Goal: Transaction & Acquisition: Purchase product/service

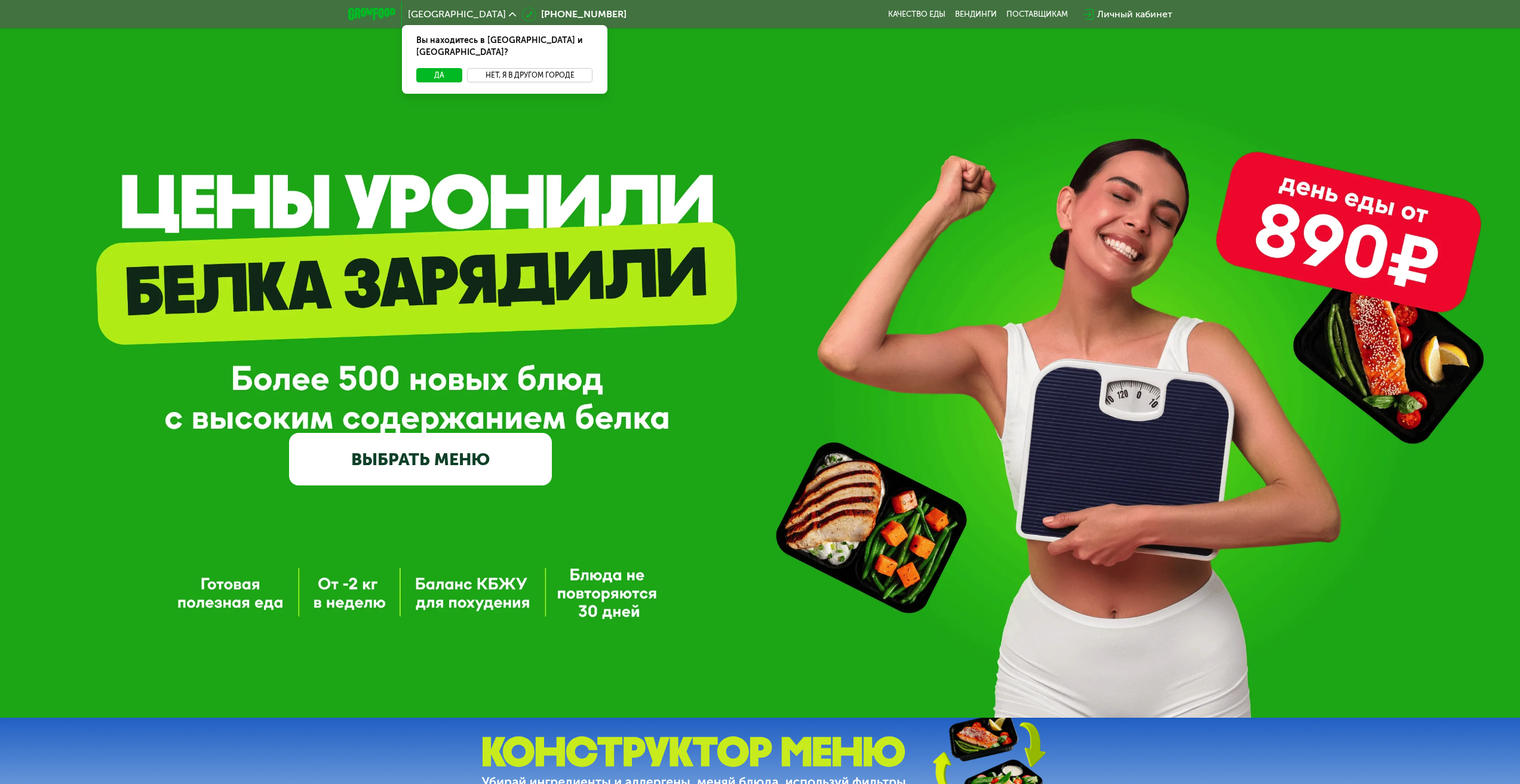
click at [530, 68] on button "Нет, я в другом городе" at bounding box center [530, 75] width 126 height 14
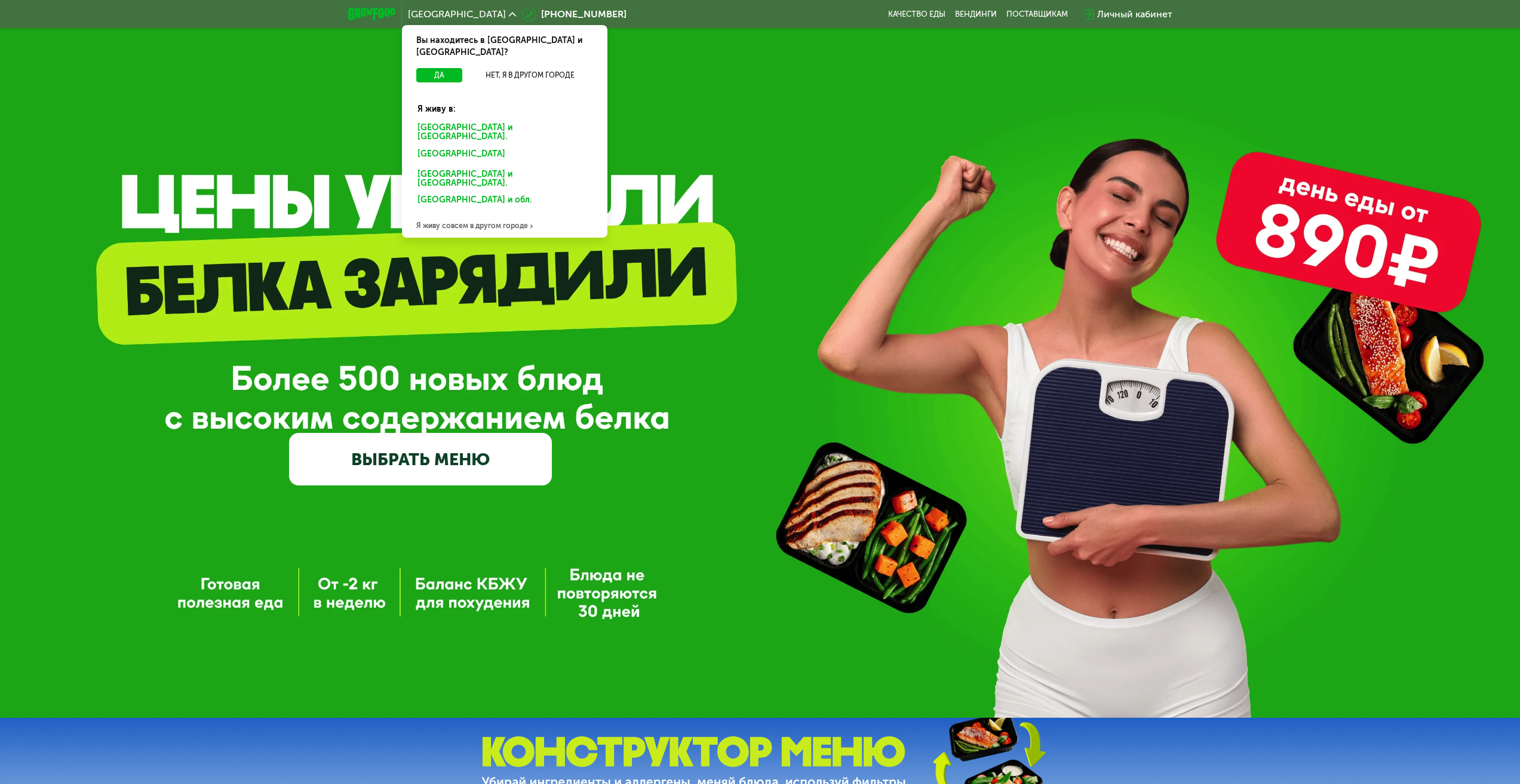
click at [472, 214] on div "Я живу совсем в другом городе" at bounding box center [505, 225] width 206 height 24
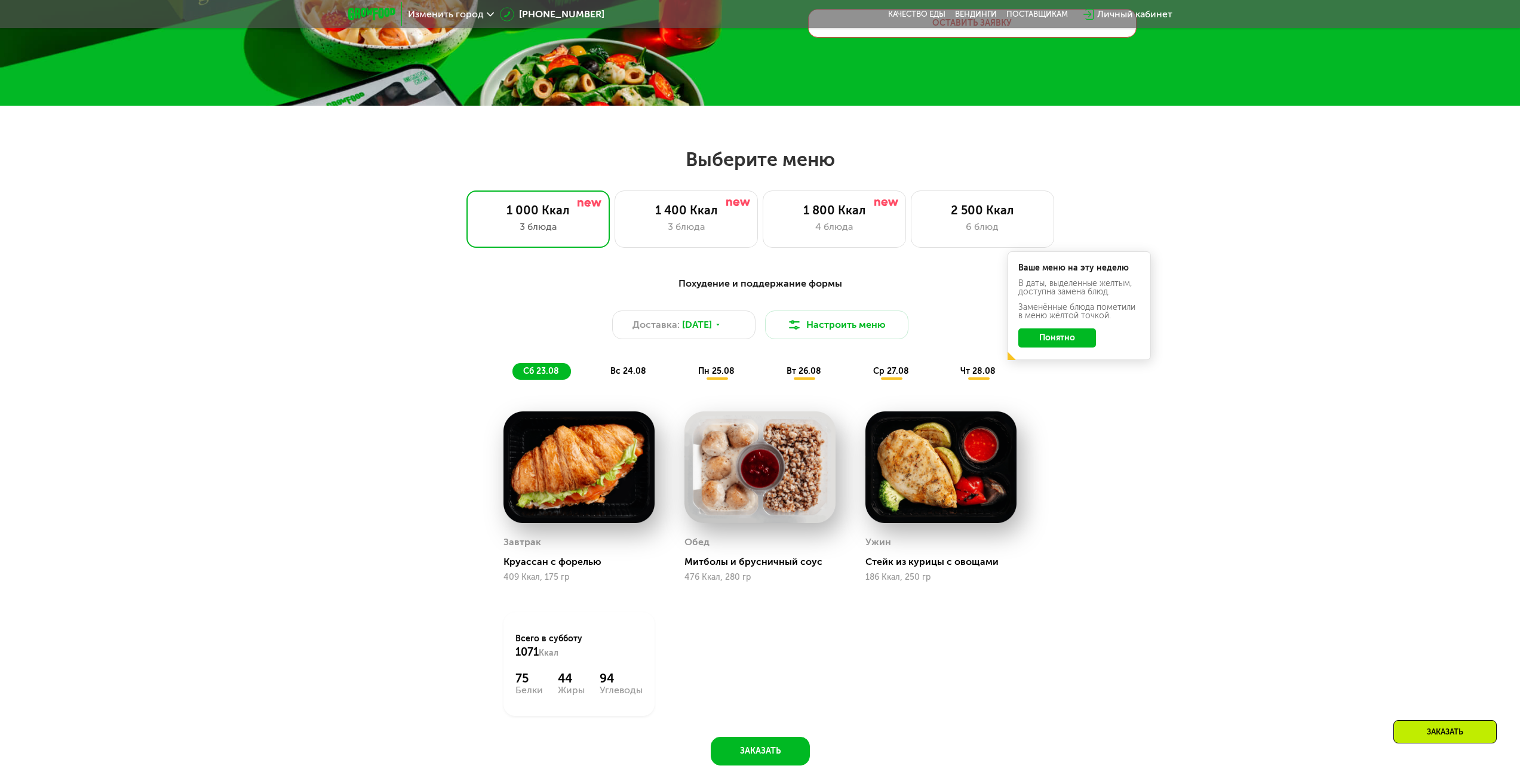
scroll to position [299, 0]
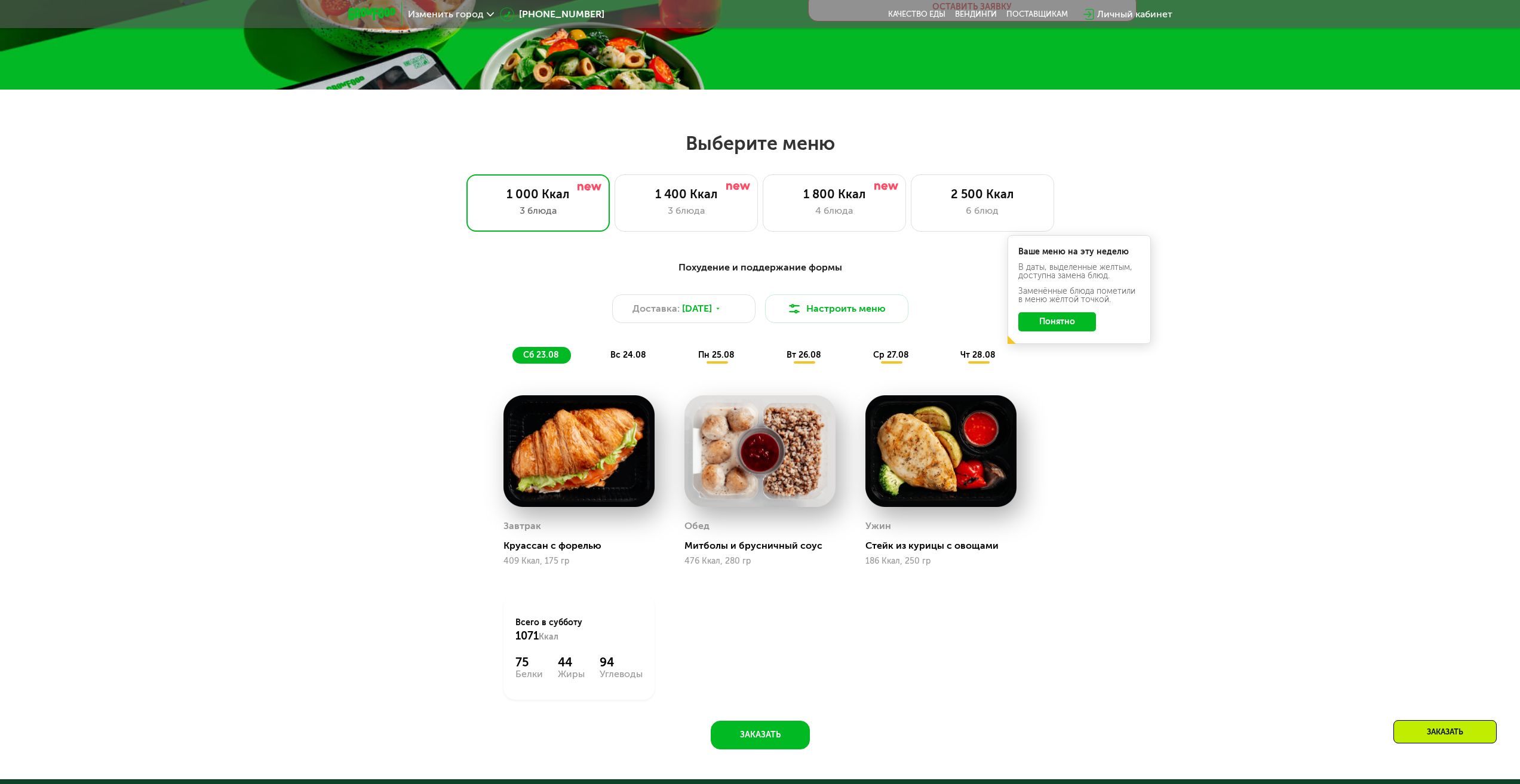
click at [482, 6] on div "Изменить город" at bounding box center [451, 14] width 98 height 21
click at [483, 11] on div "Изменить город" at bounding box center [451, 14] width 86 height 10
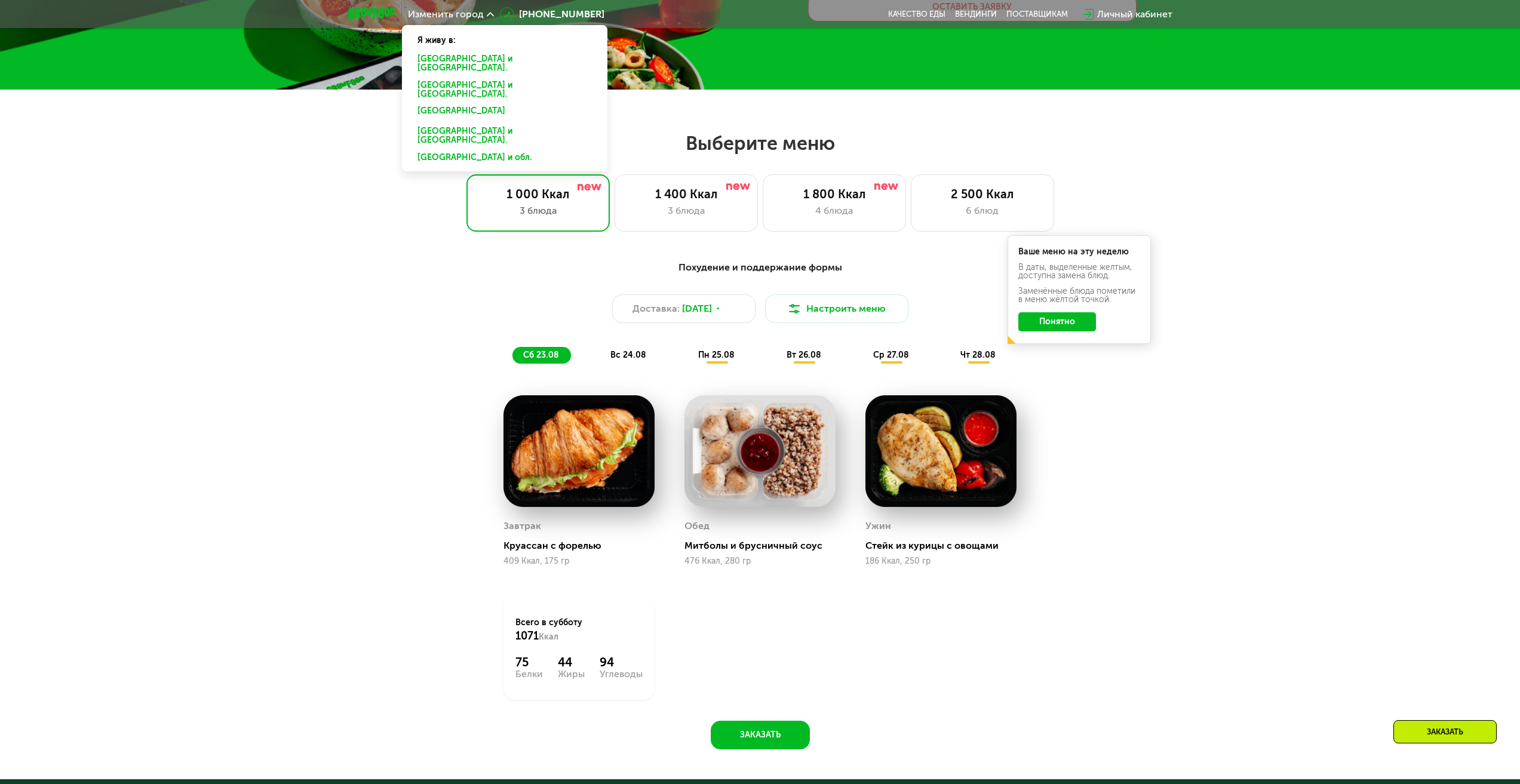
click at [443, 123] on div "Казани" at bounding box center [502, 135] width 186 height 25
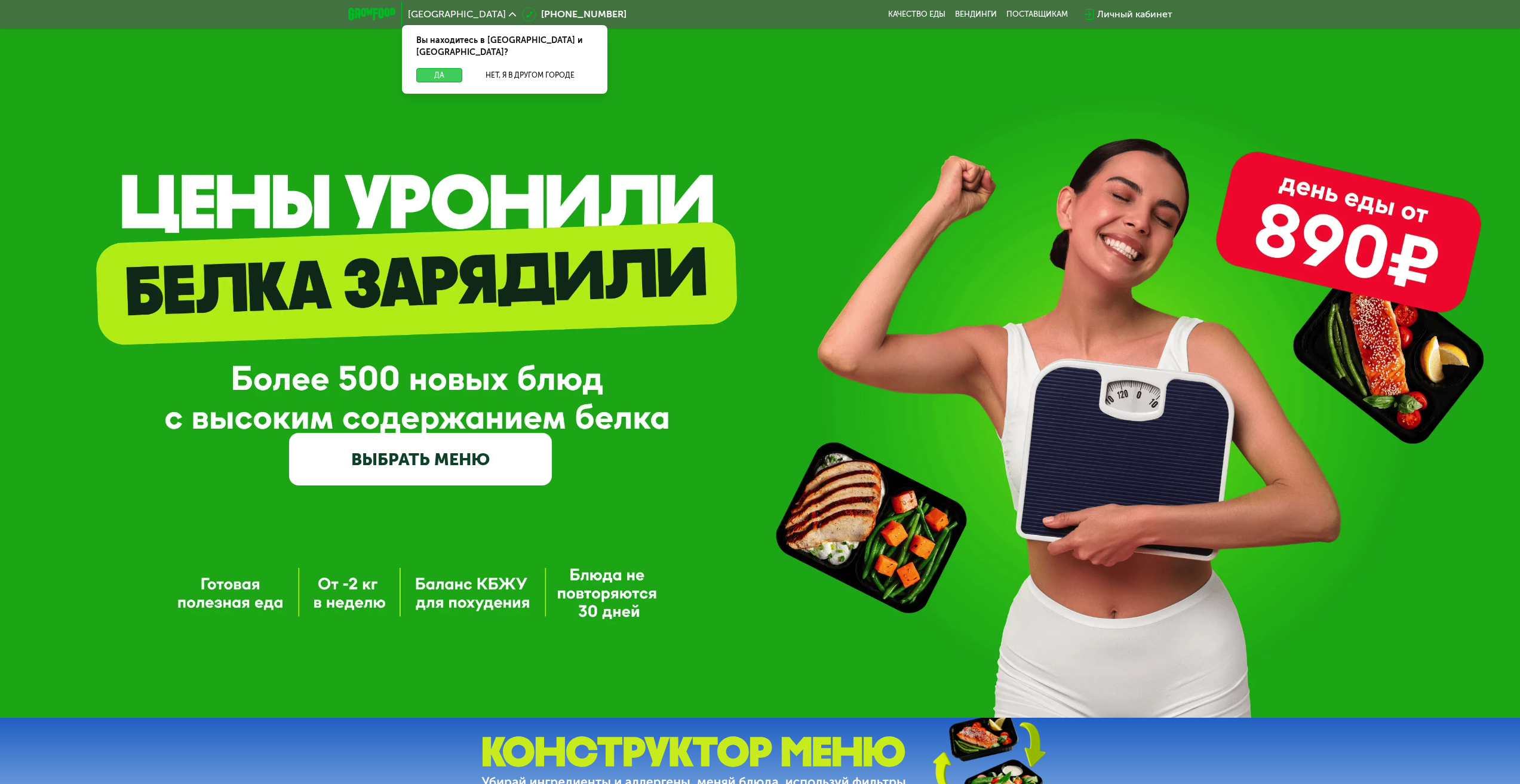
click at [436, 68] on button "Да" at bounding box center [439, 75] width 46 height 14
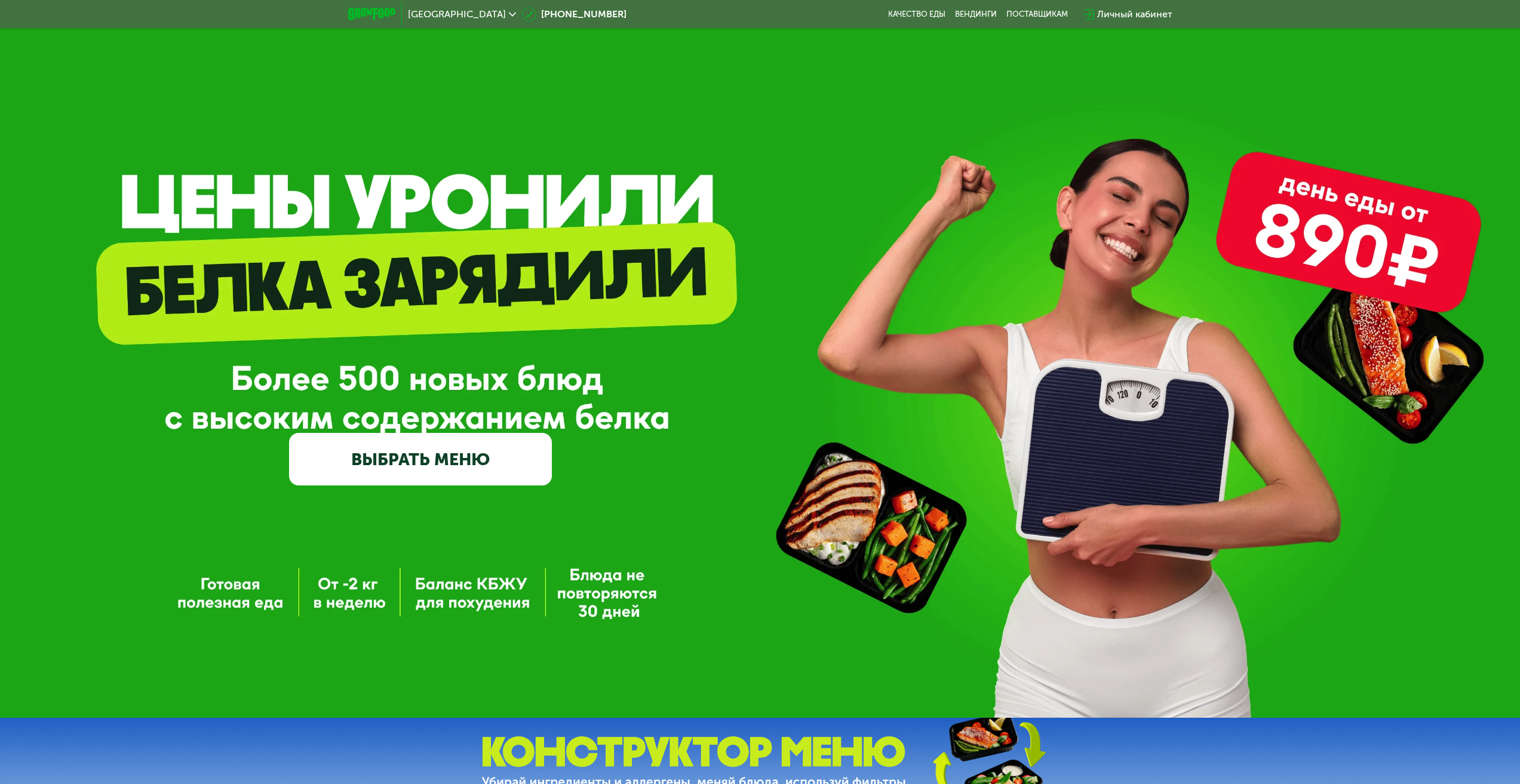
click at [411, 460] on link "ВЫБРАТЬ МЕНЮ" at bounding box center [420, 459] width 263 height 53
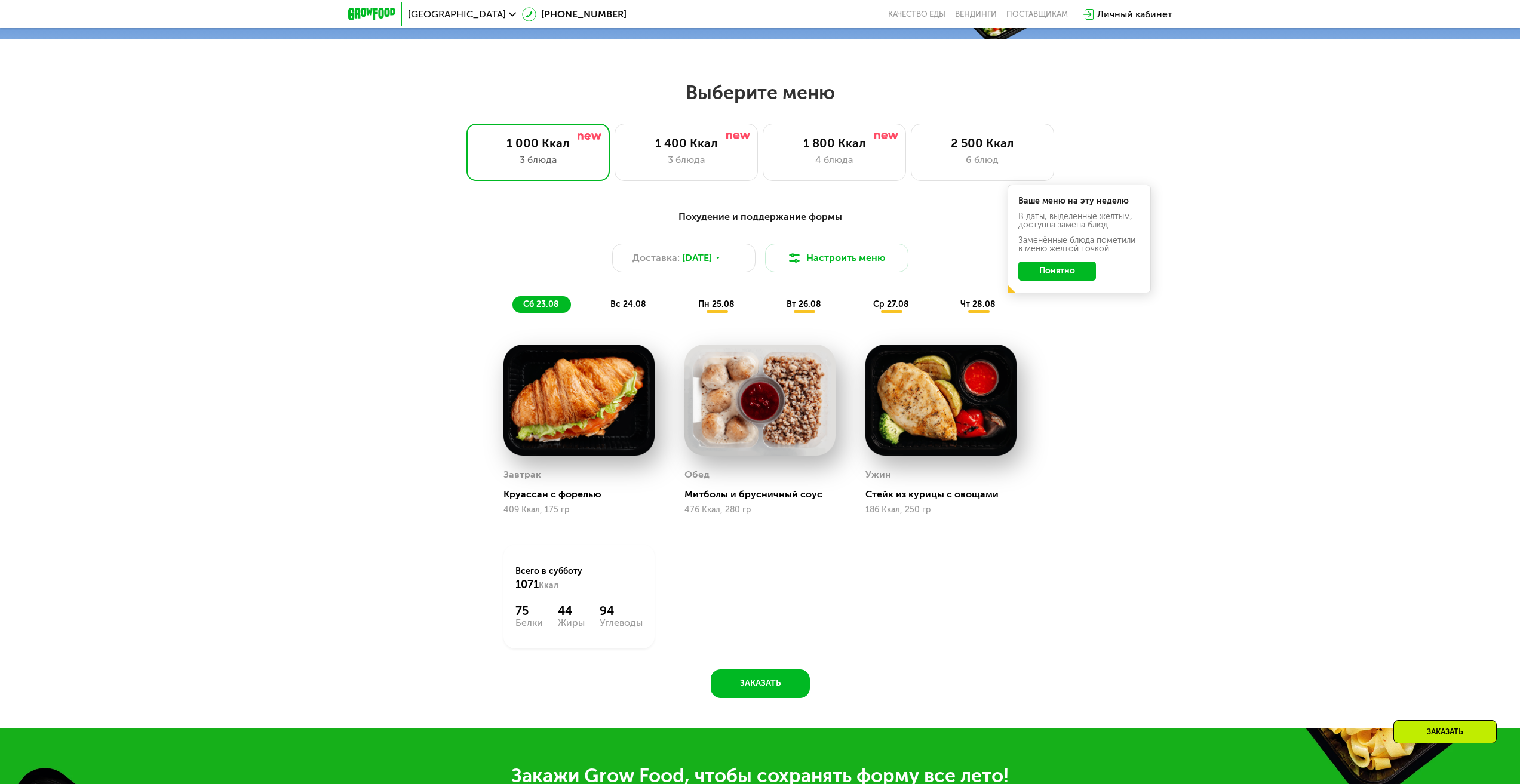
scroll to position [825, 0]
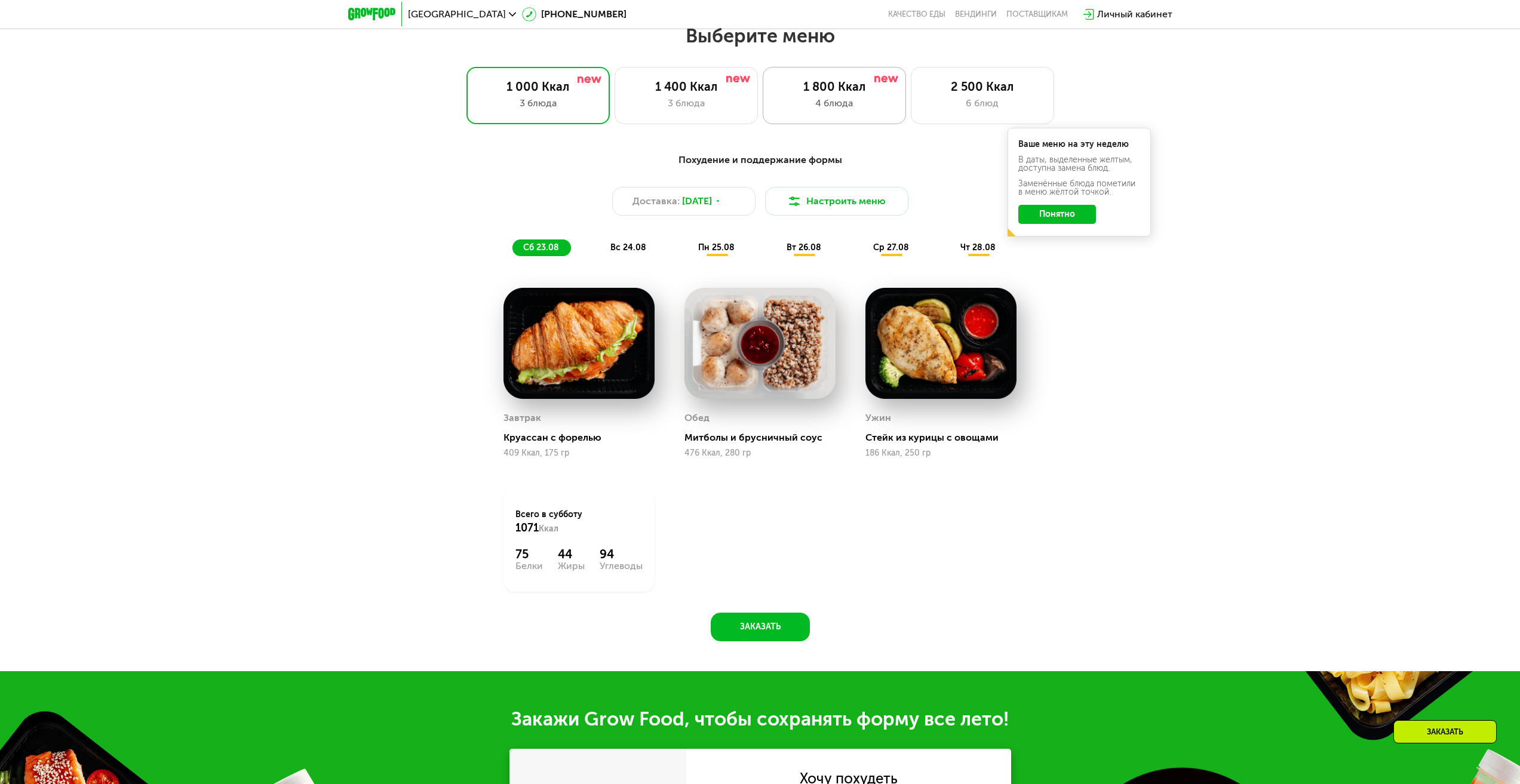
click at [834, 104] on div "4 блюда" at bounding box center [835, 103] width 118 height 14
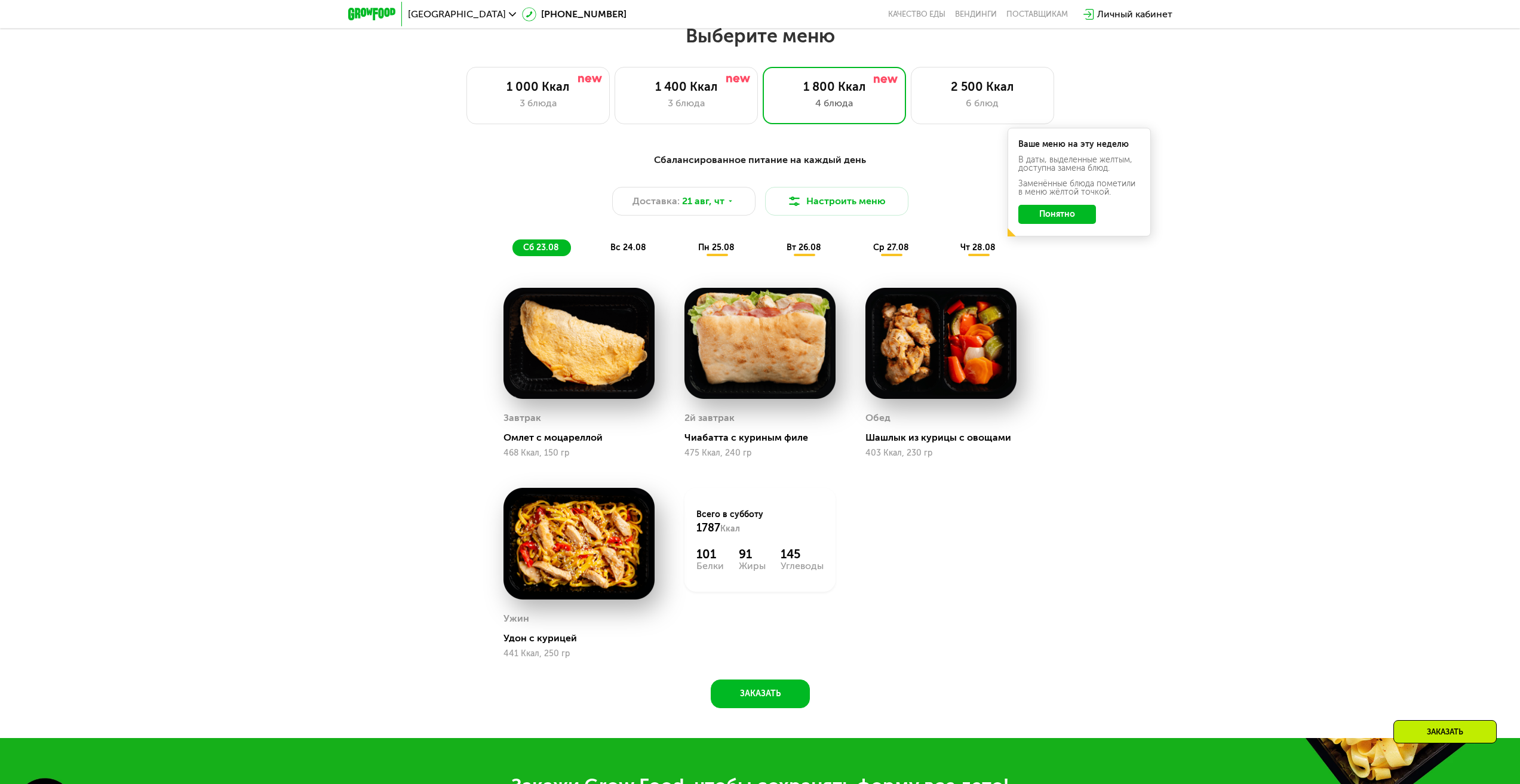
click at [712, 252] on span "пн 25.08" at bounding box center [716, 247] width 37 height 10
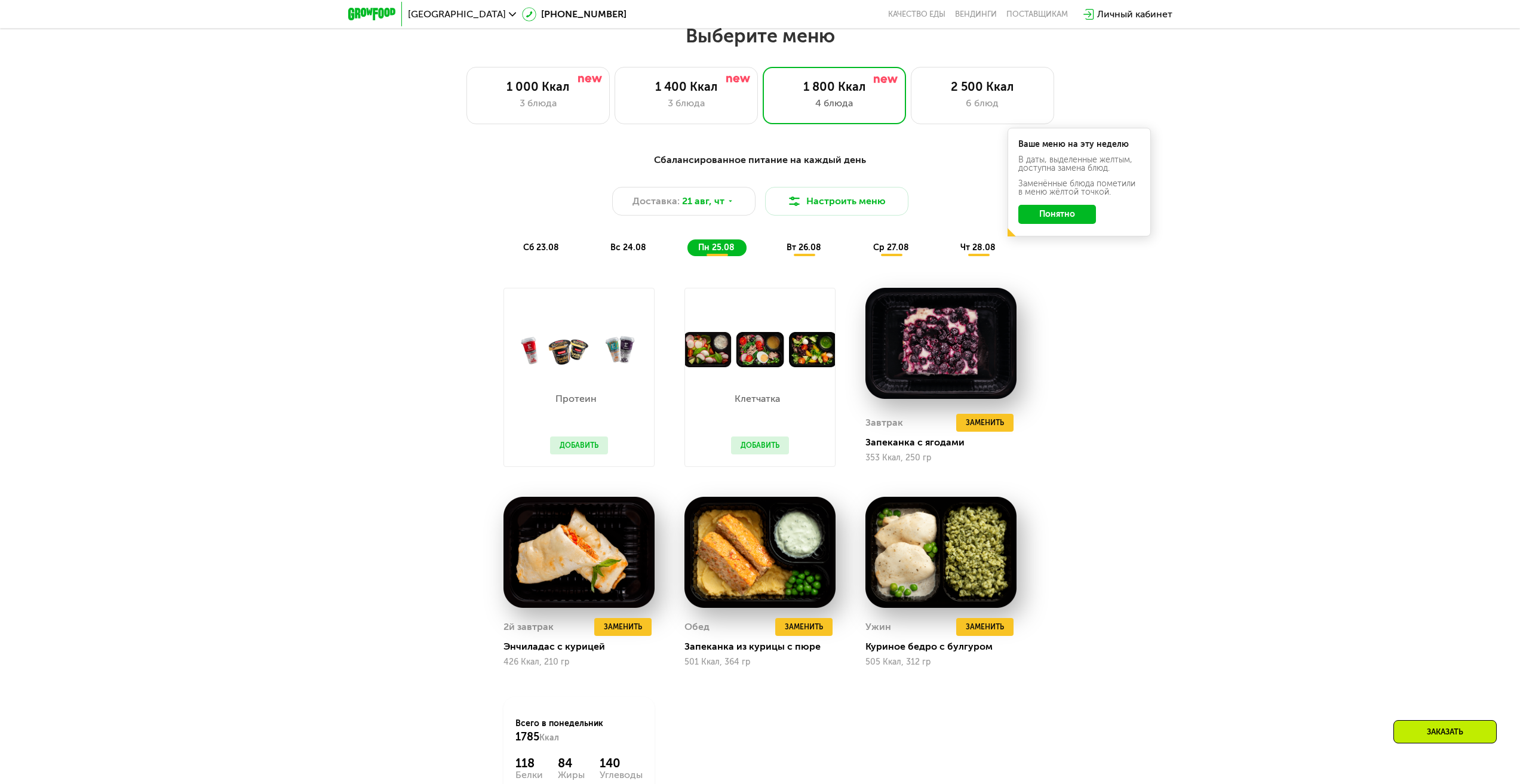
click at [1064, 223] on button "Понятно" at bounding box center [1057, 214] width 78 height 19
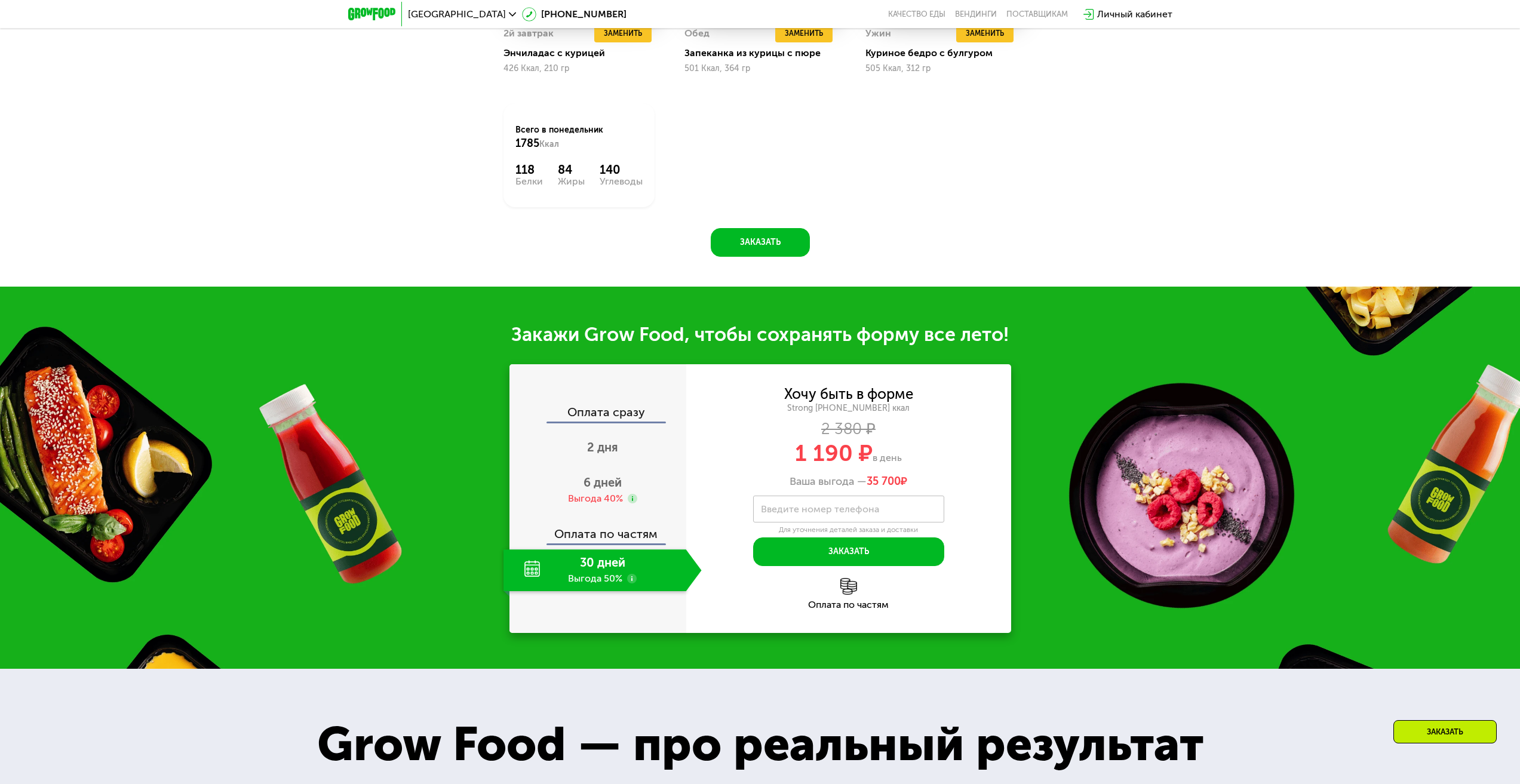
scroll to position [1422, 0]
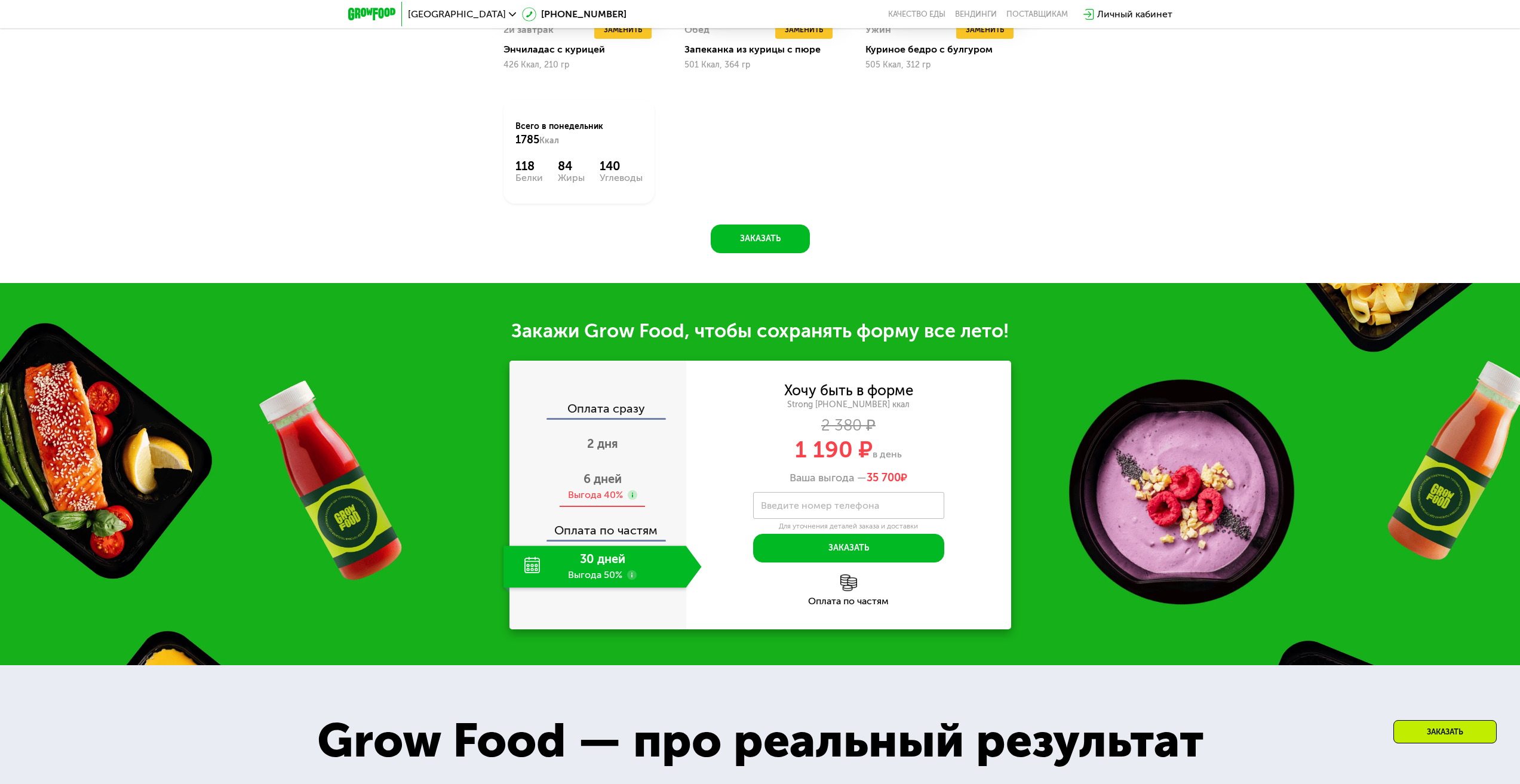
click at [602, 486] on span "6 дней" at bounding box center [603, 479] width 39 height 14
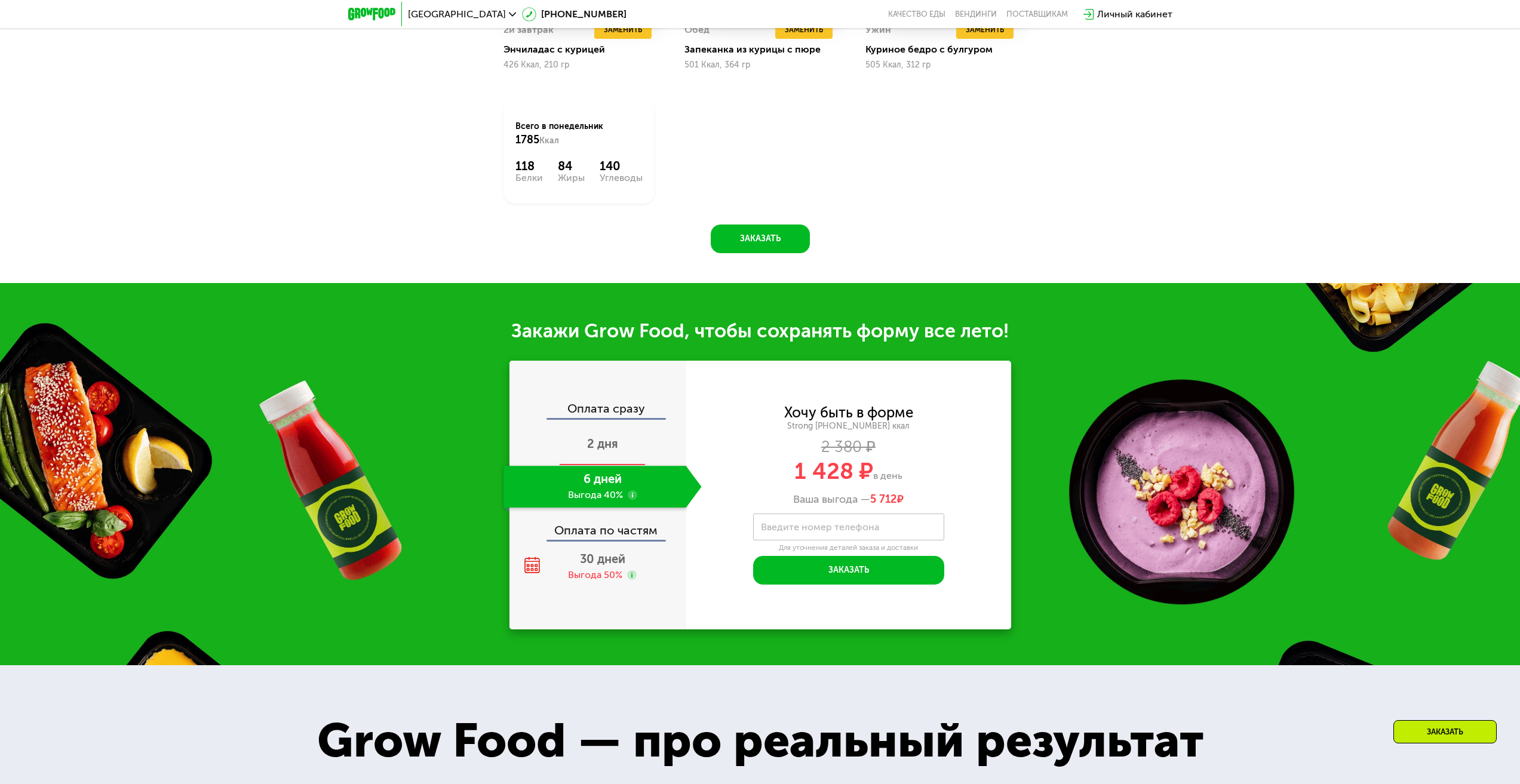
click at [601, 450] on span "2 дня" at bounding box center [603, 444] width 31 height 14
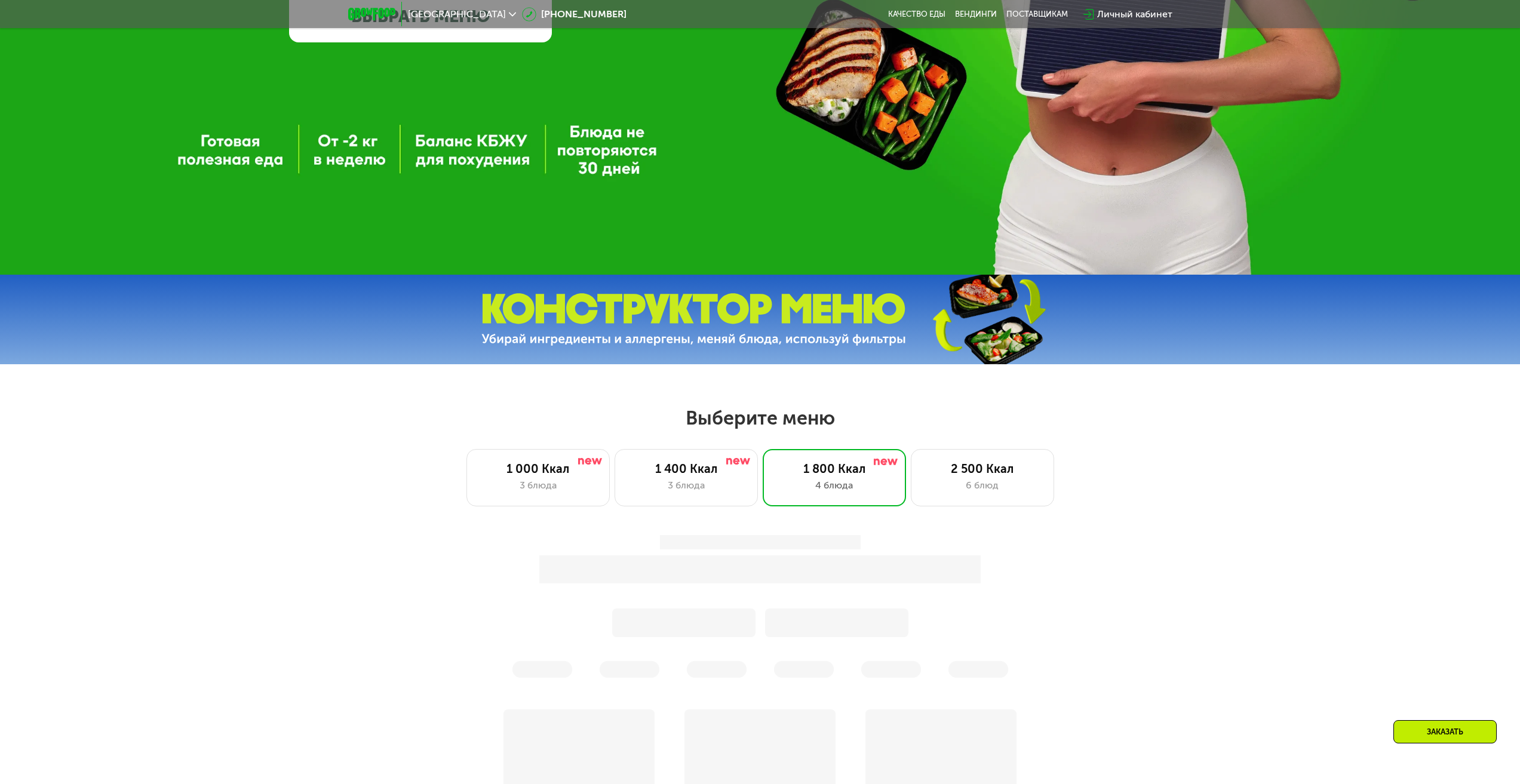
scroll to position [439, 0]
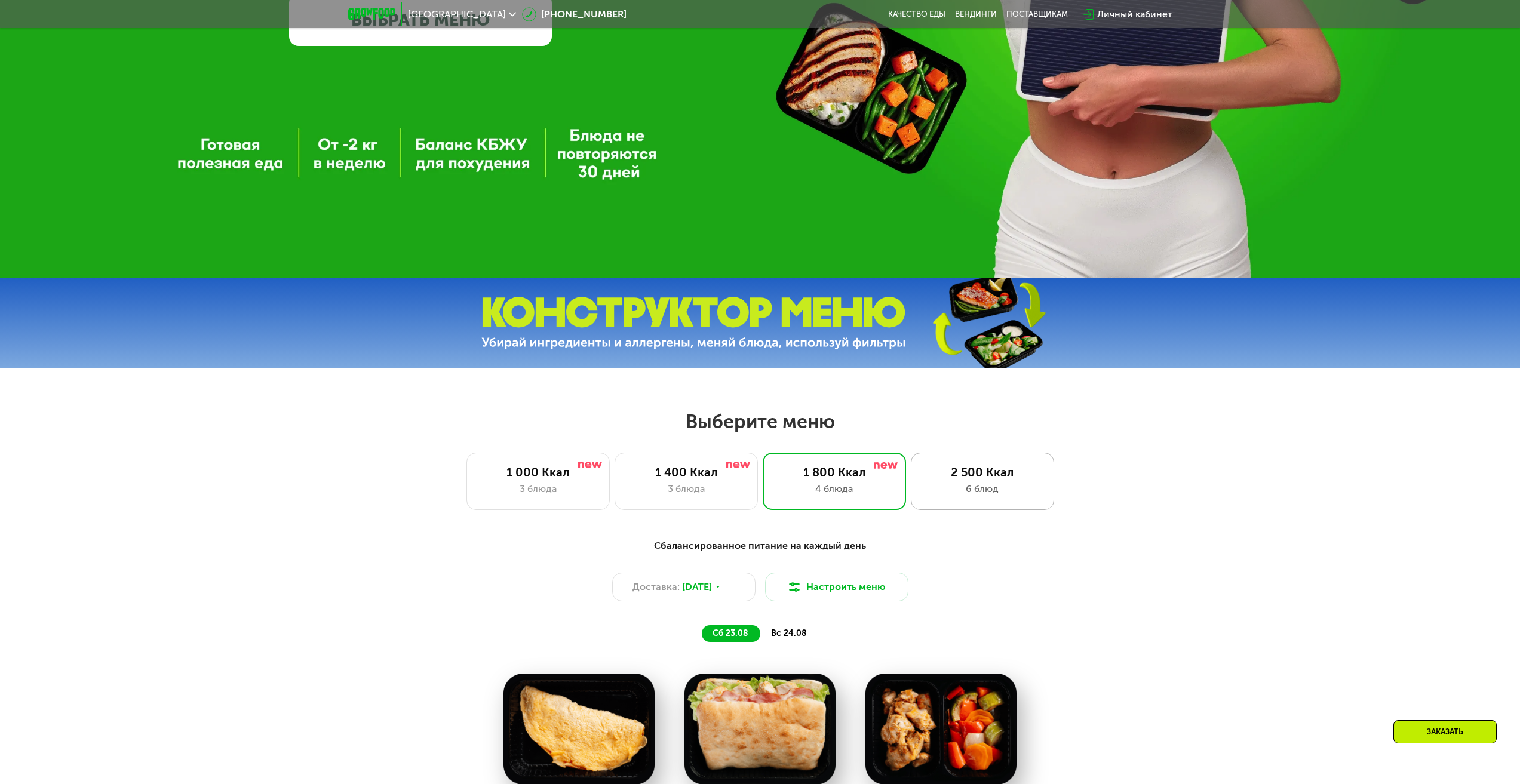
click at [967, 491] on div "6 блюд" at bounding box center [982, 489] width 118 height 14
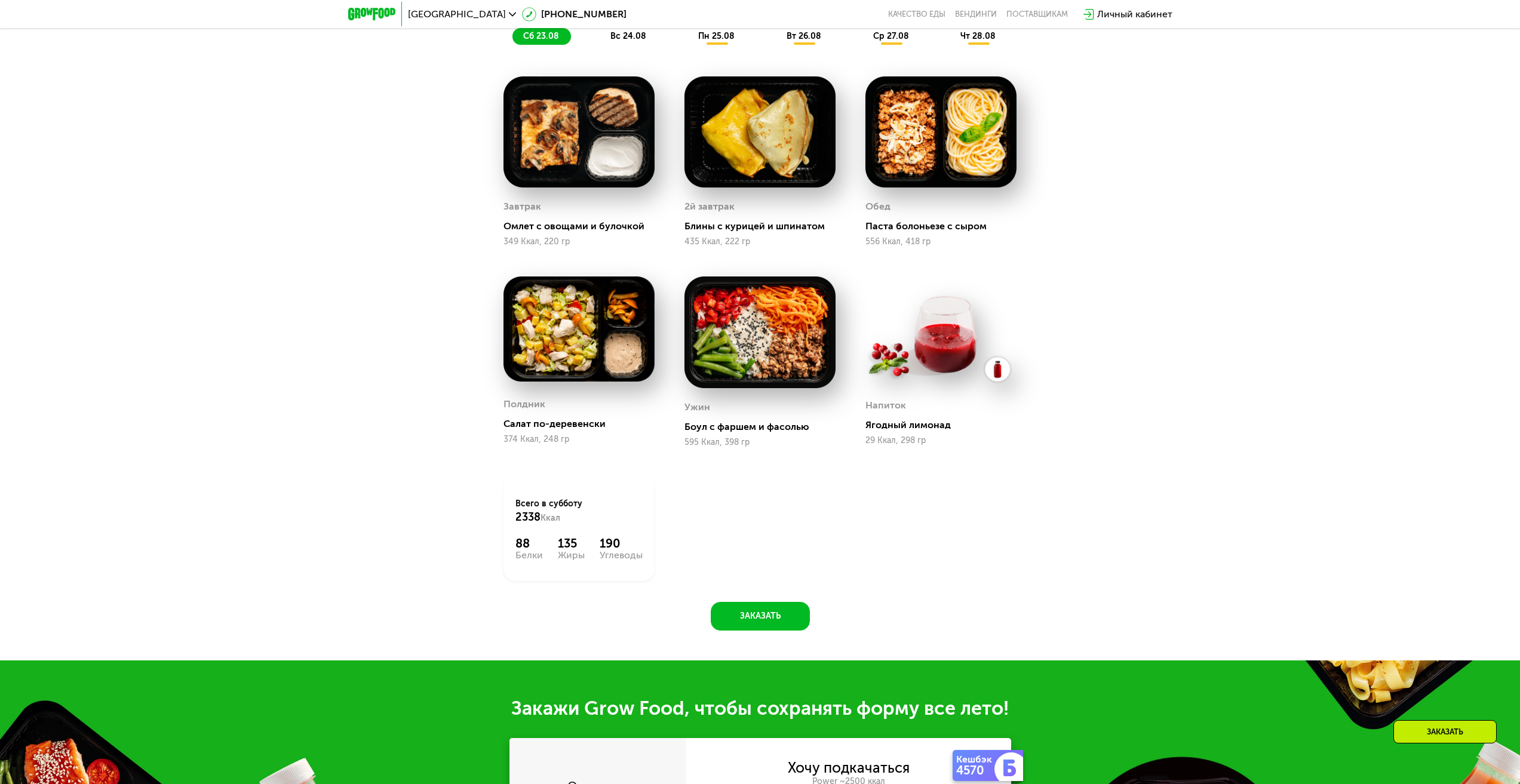
scroll to position [1335, 0]
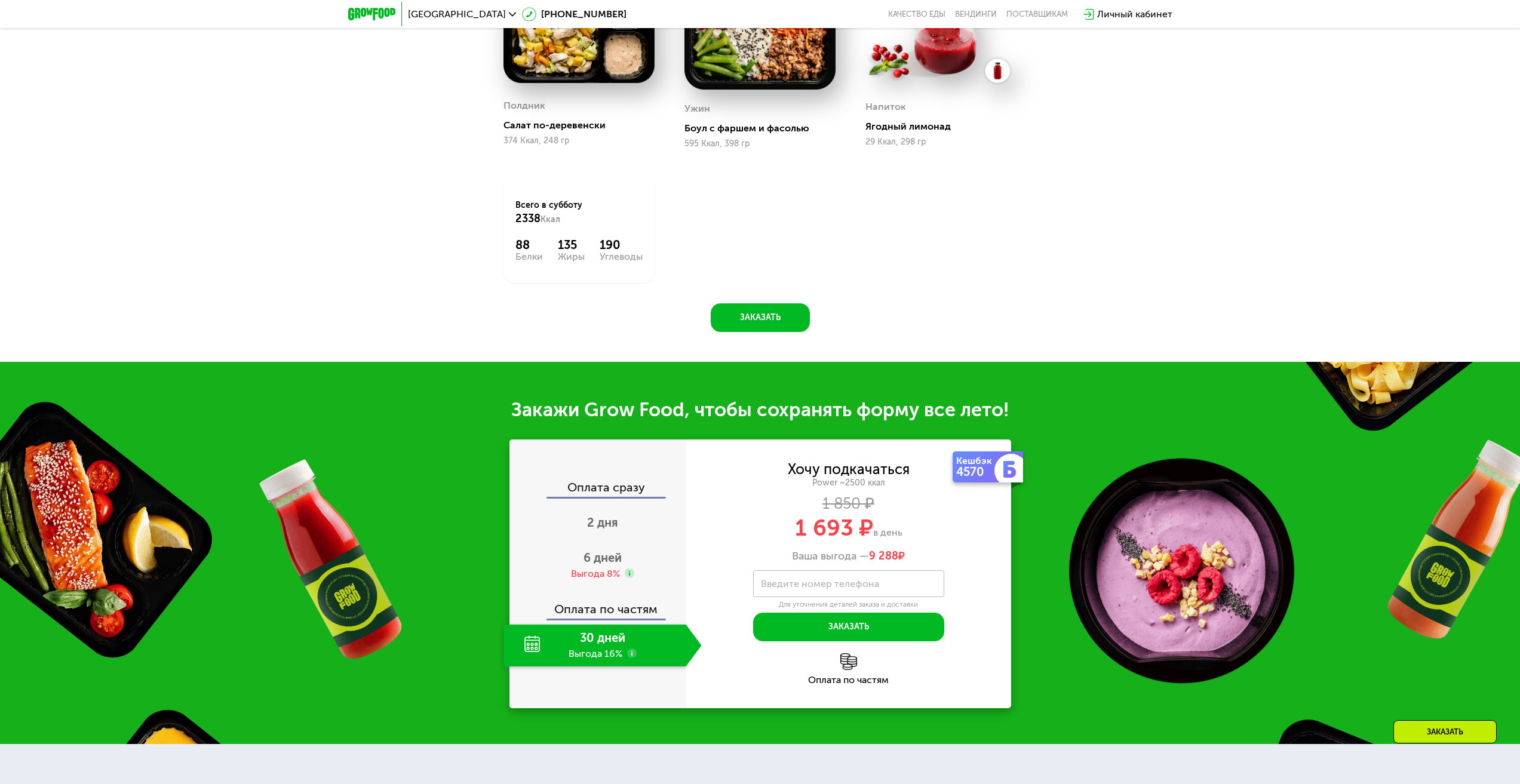
click at [605, 643] on div "30 дней Выгода 16%" at bounding box center [595, 645] width 183 height 42
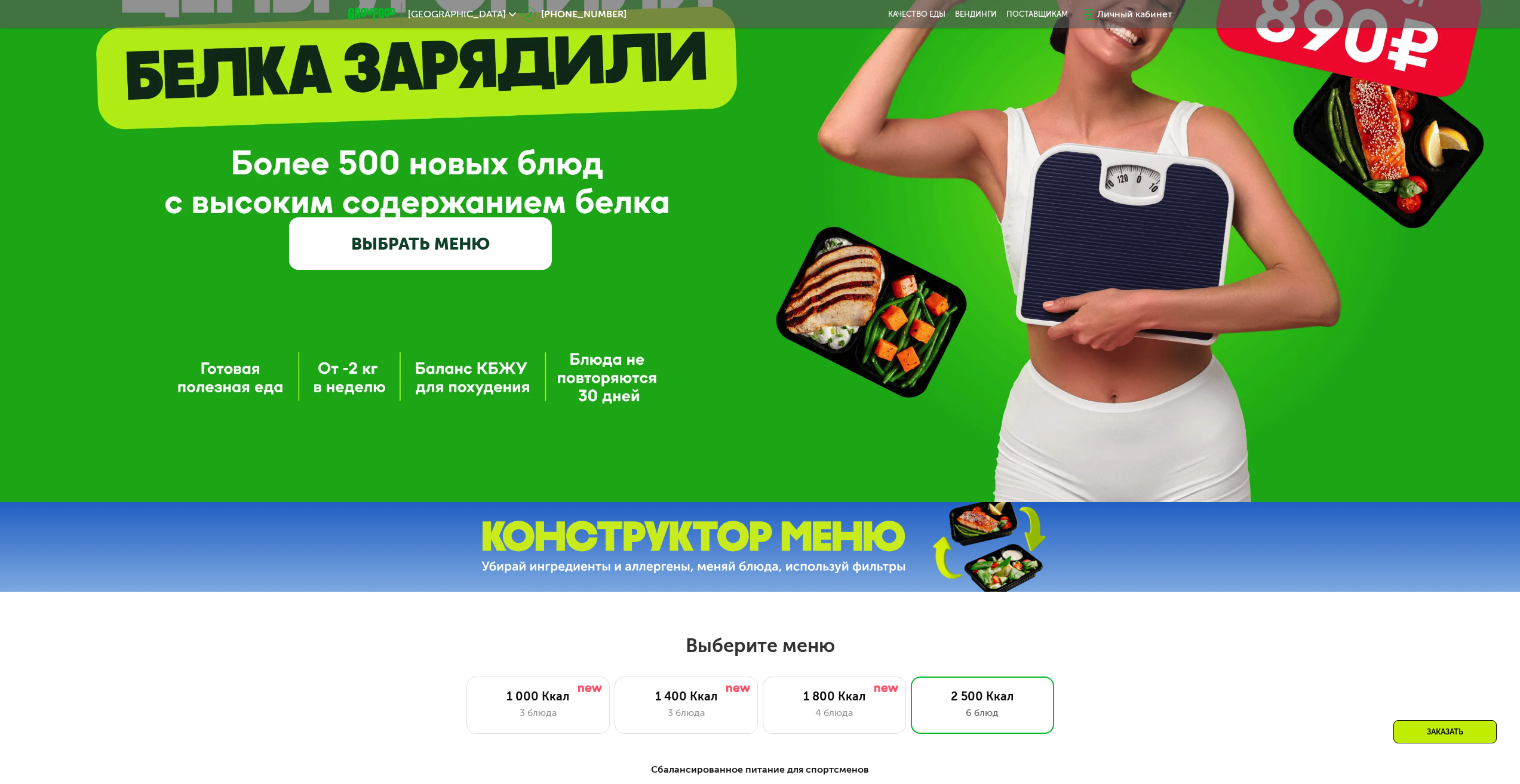
scroll to position [514, 0]
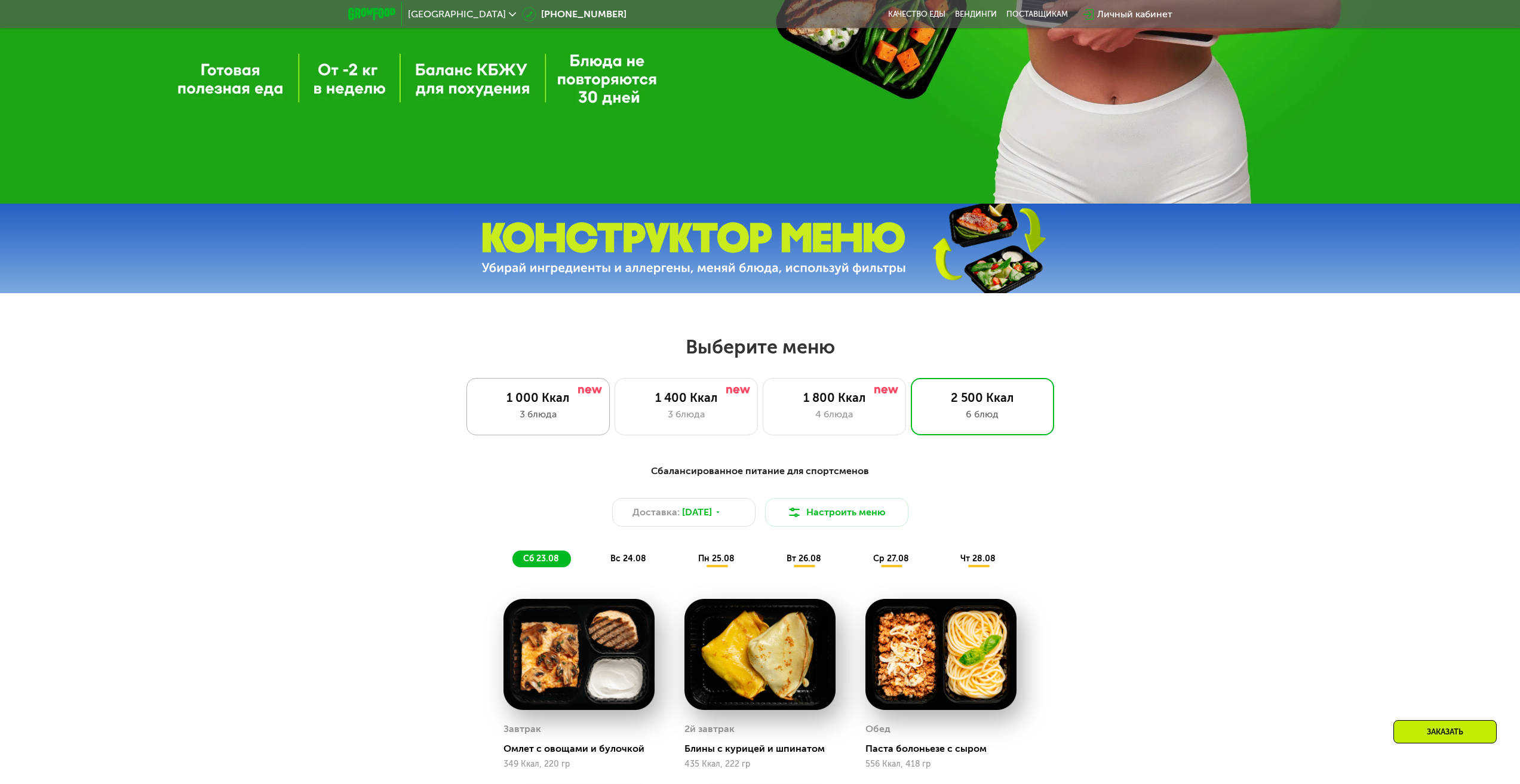
click at [539, 421] on div "3 блюда" at bounding box center [538, 414] width 118 height 14
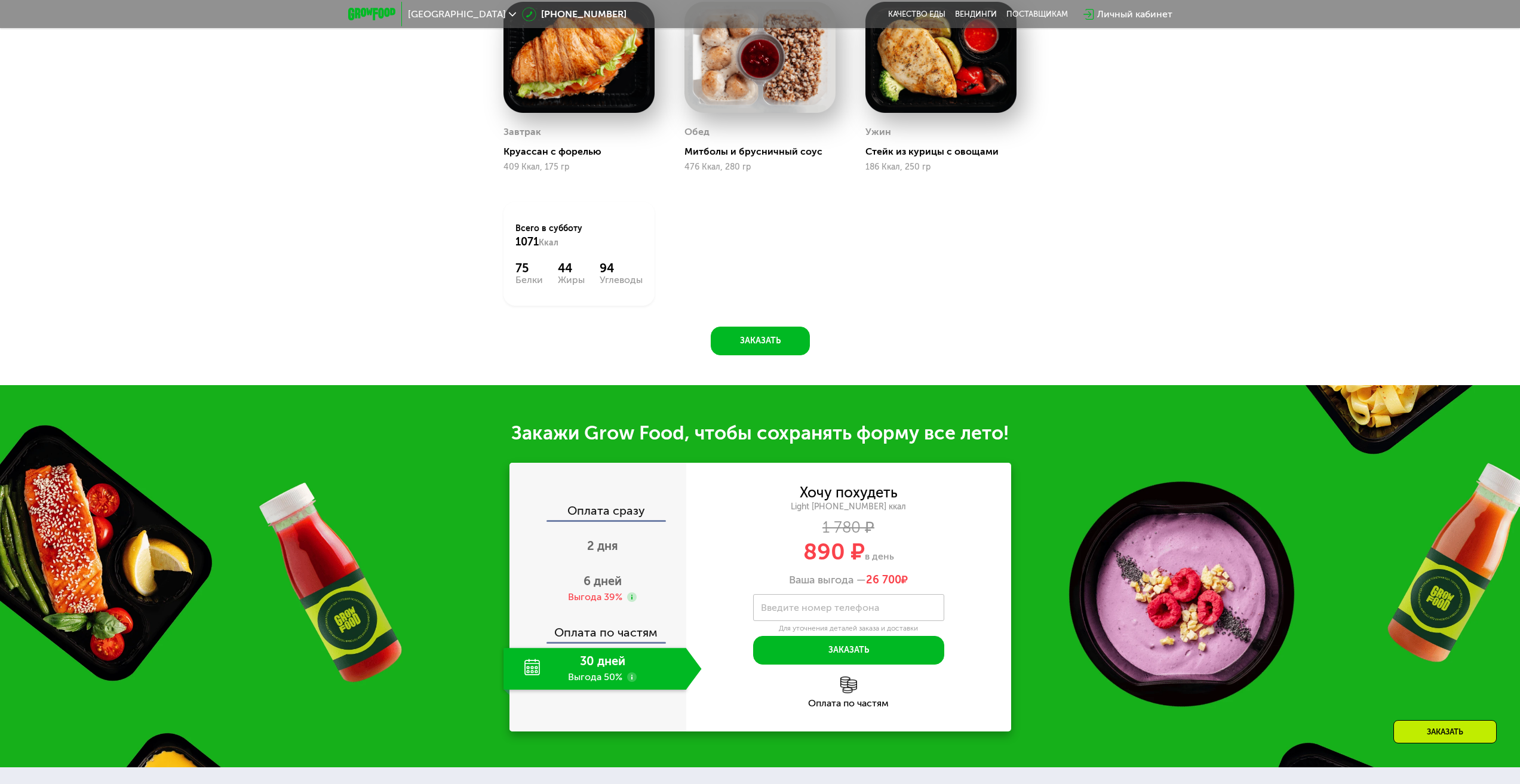
scroll to position [1409, 0]
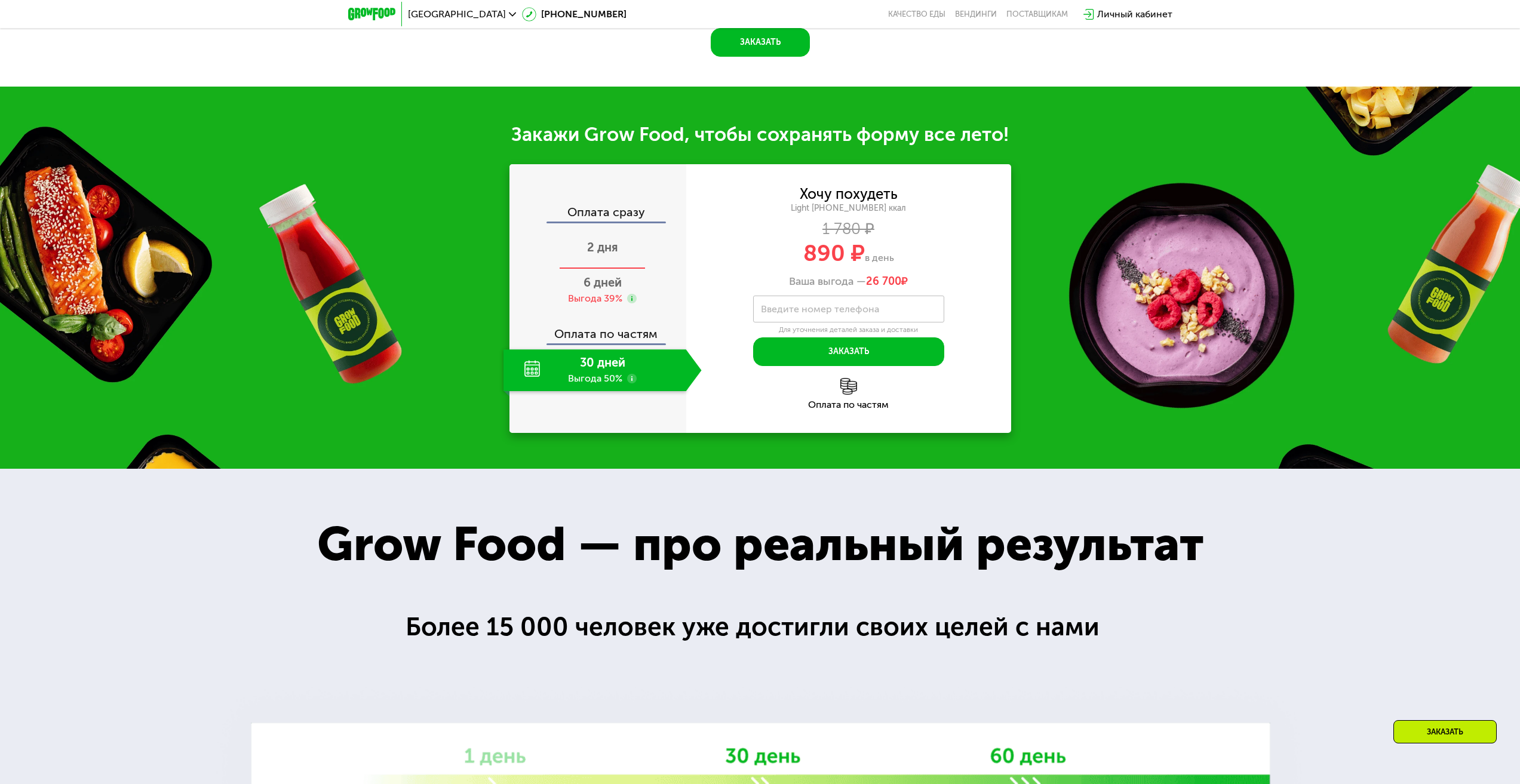
click at [610, 248] on span "2 дня" at bounding box center [603, 247] width 31 height 14
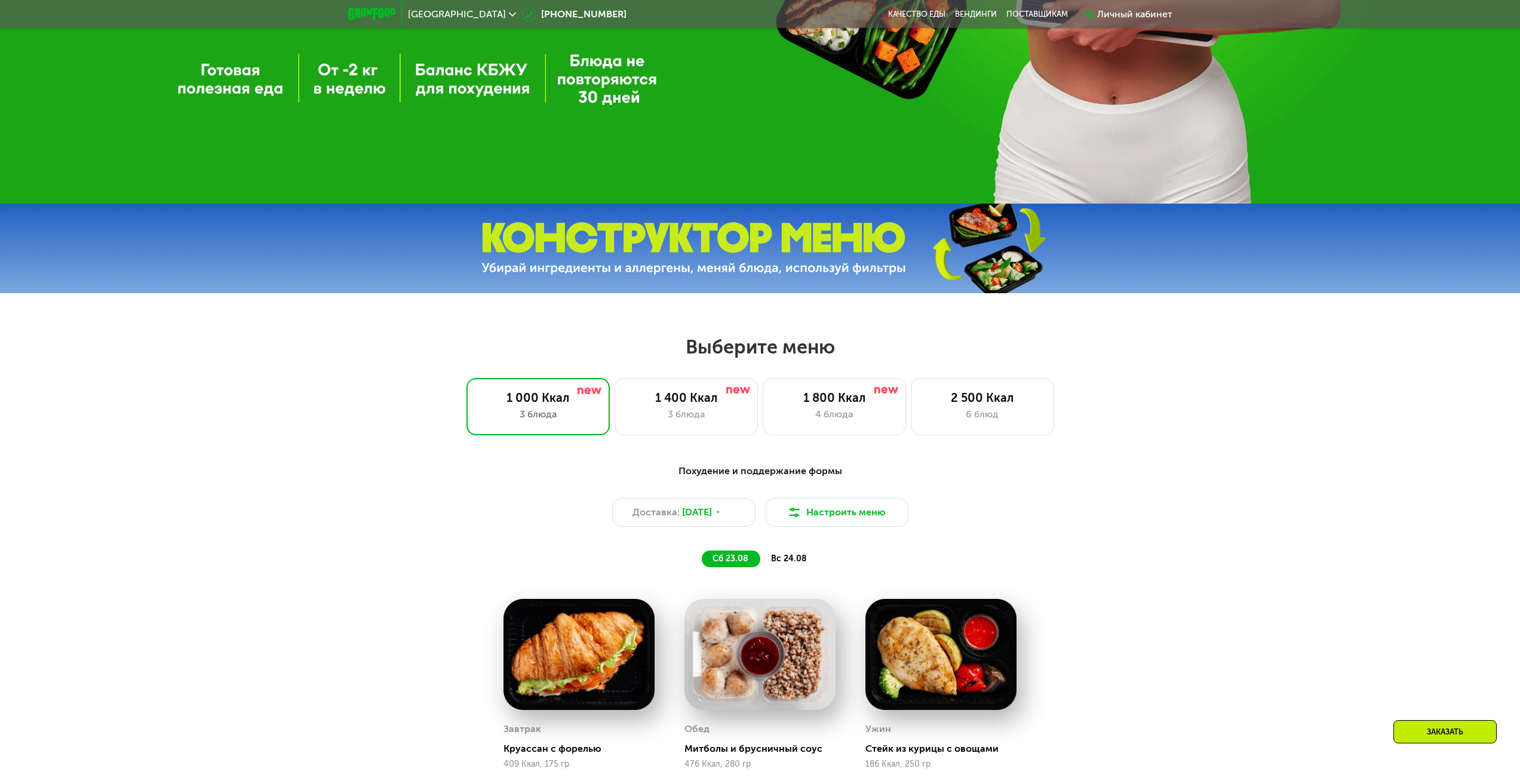
scroll to position [812, 0]
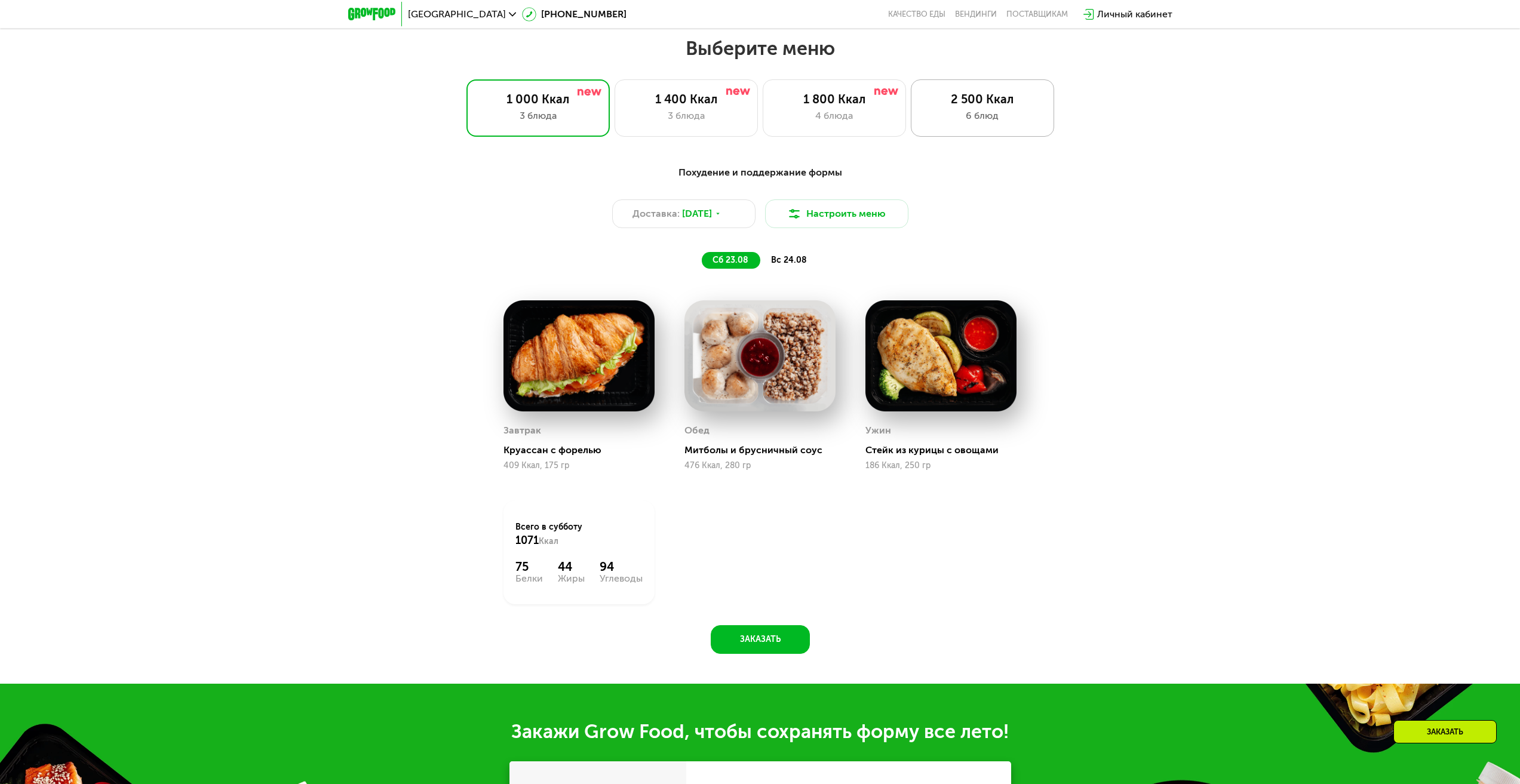
click at [984, 122] on div "6 блюд" at bounding box center [982, 116] width 118 height 14
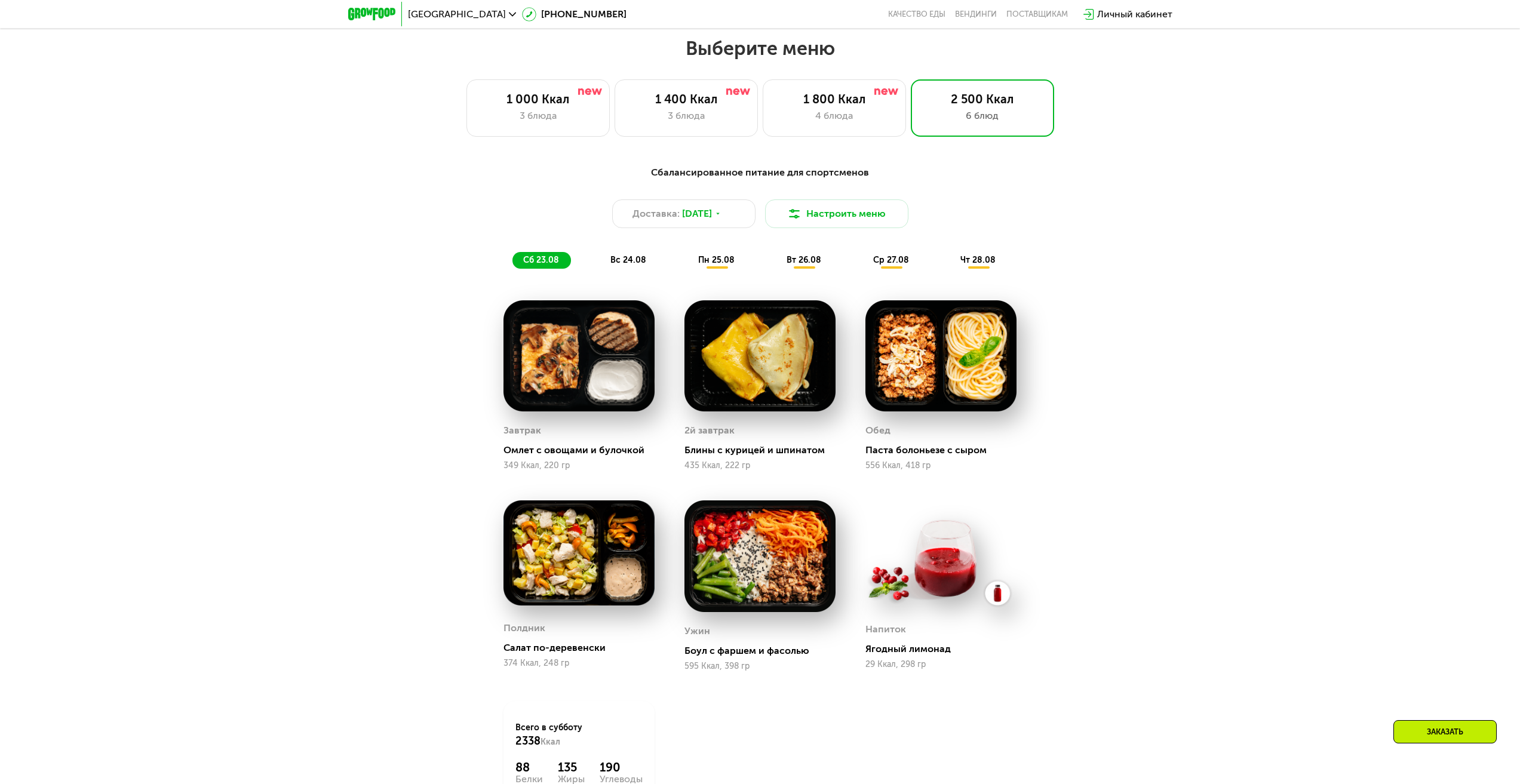
scroll to position [1111, 0]
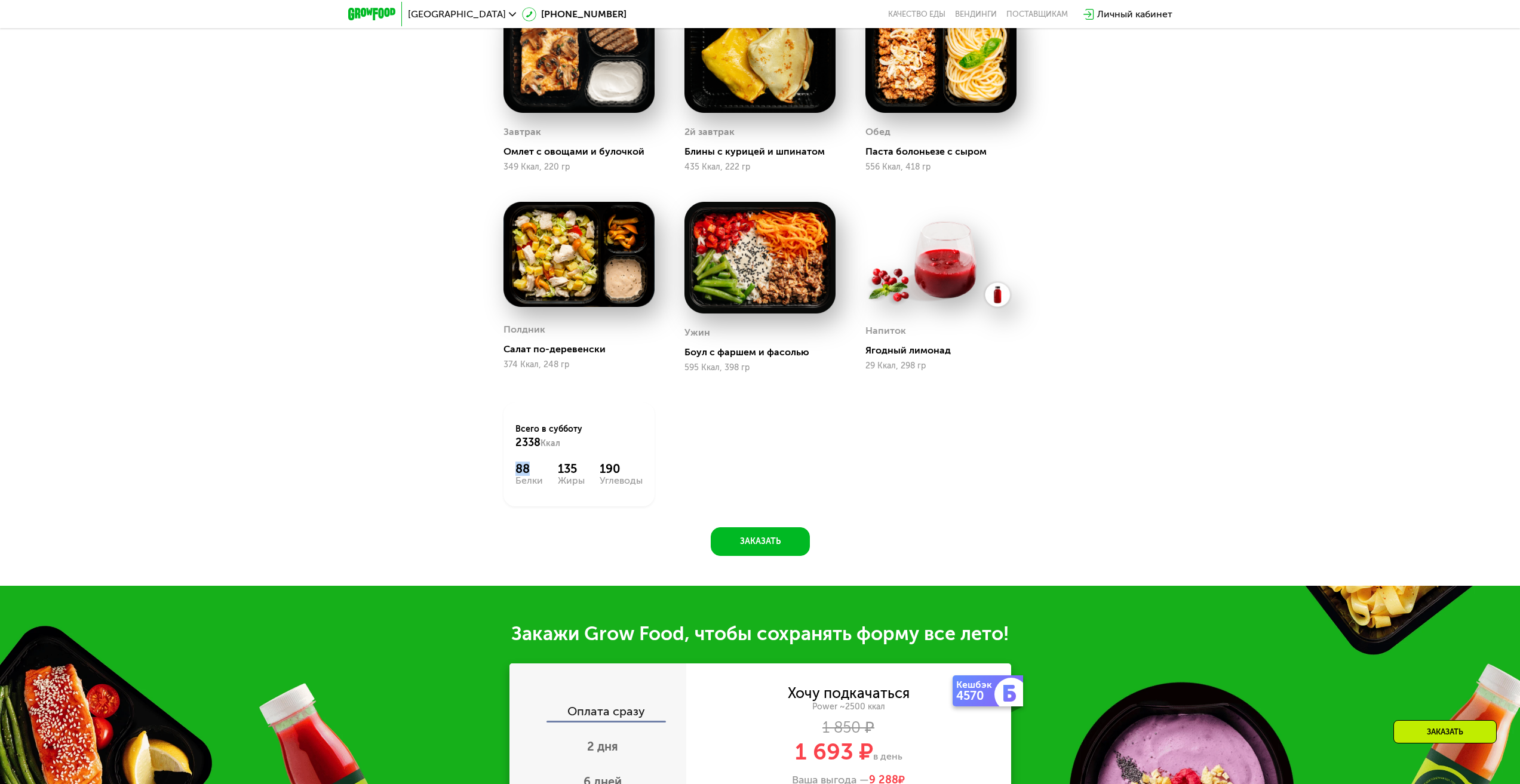
drag, startPoint x: 516, startPoint y: 474, endPoint x: 528, endPoint y: 471, distance: 12.4
click at [528, 471] on div "88" at bounding box center [529, 469] width 28 height 14
drag, startPoint x: 558, startPoint y: 472, endPoint x: 578, endPoint y: 472, distance: 20.0
click at [578, 472] on div "135" at bounding box center [571, 469] width 27 height 14
drag, startPoint x: 600, startPoint y: 473, endPoint x: 629, endPoint y: 472, distance: 29.0
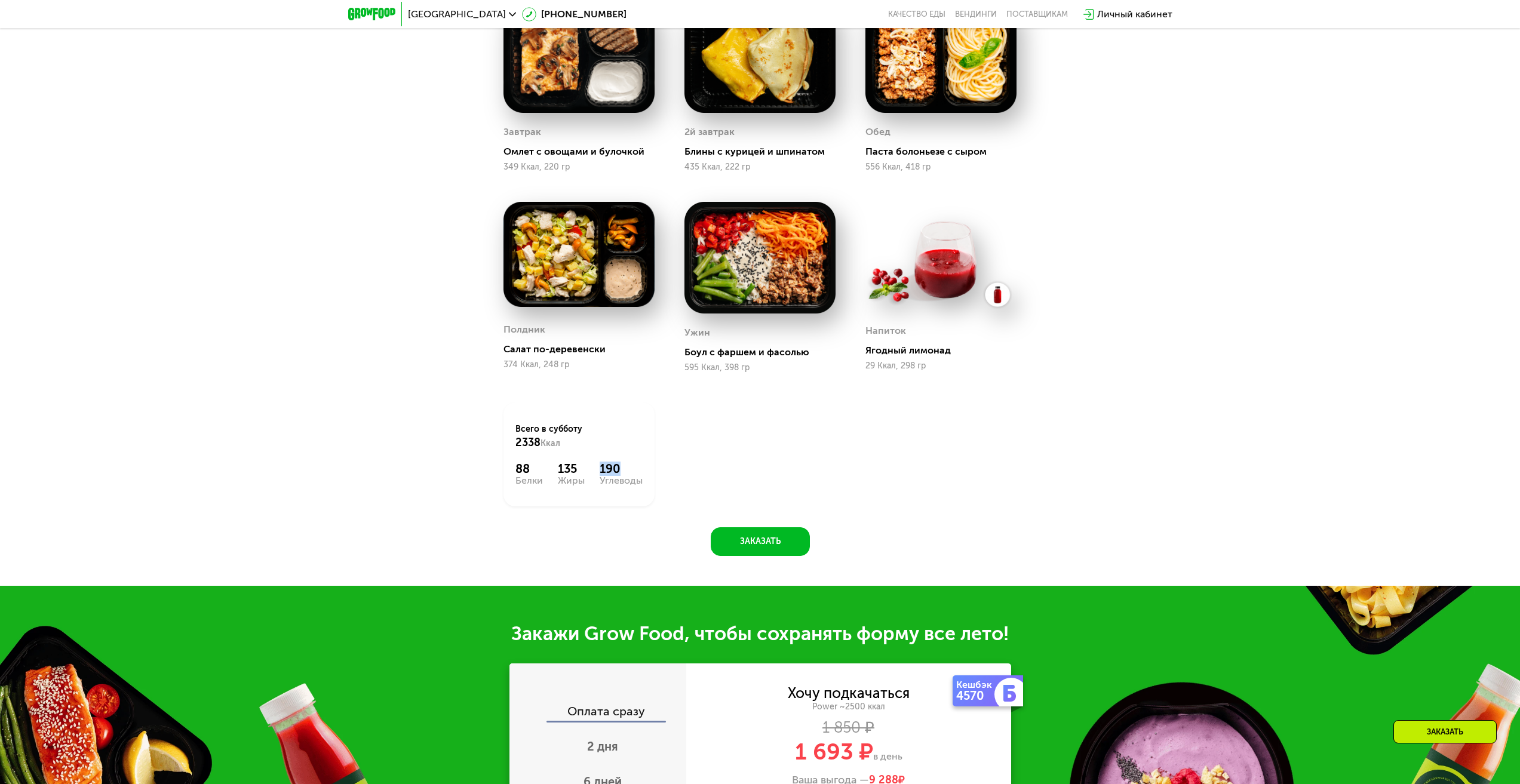
click at [626, 472] on div "190" at bounding box center [621, 469] width 43 height 14
click at [0, 0] on div "Завтрак Омлет с овощами и булочкой 349 Ккал, 220 гр 2й завтрак Блины с курицей …" at bounding box center [0, 0] width 0 height 0
drag, startPoint x: 578, startPoint y: 474, endPoint x: 498, endPoint y: 476, distance: 80.0
click at [542, 476] on div "88 Белки 135 Жиры 190 Углеводы" at bounding box center [579, 473] width 127 height 24
click at [464, 474] on div "Сбалансированное питание для спортсменов Доставка: [DATE] Настроить меню сб 23.…" at bounding box center [760, 208] width 736 height 696
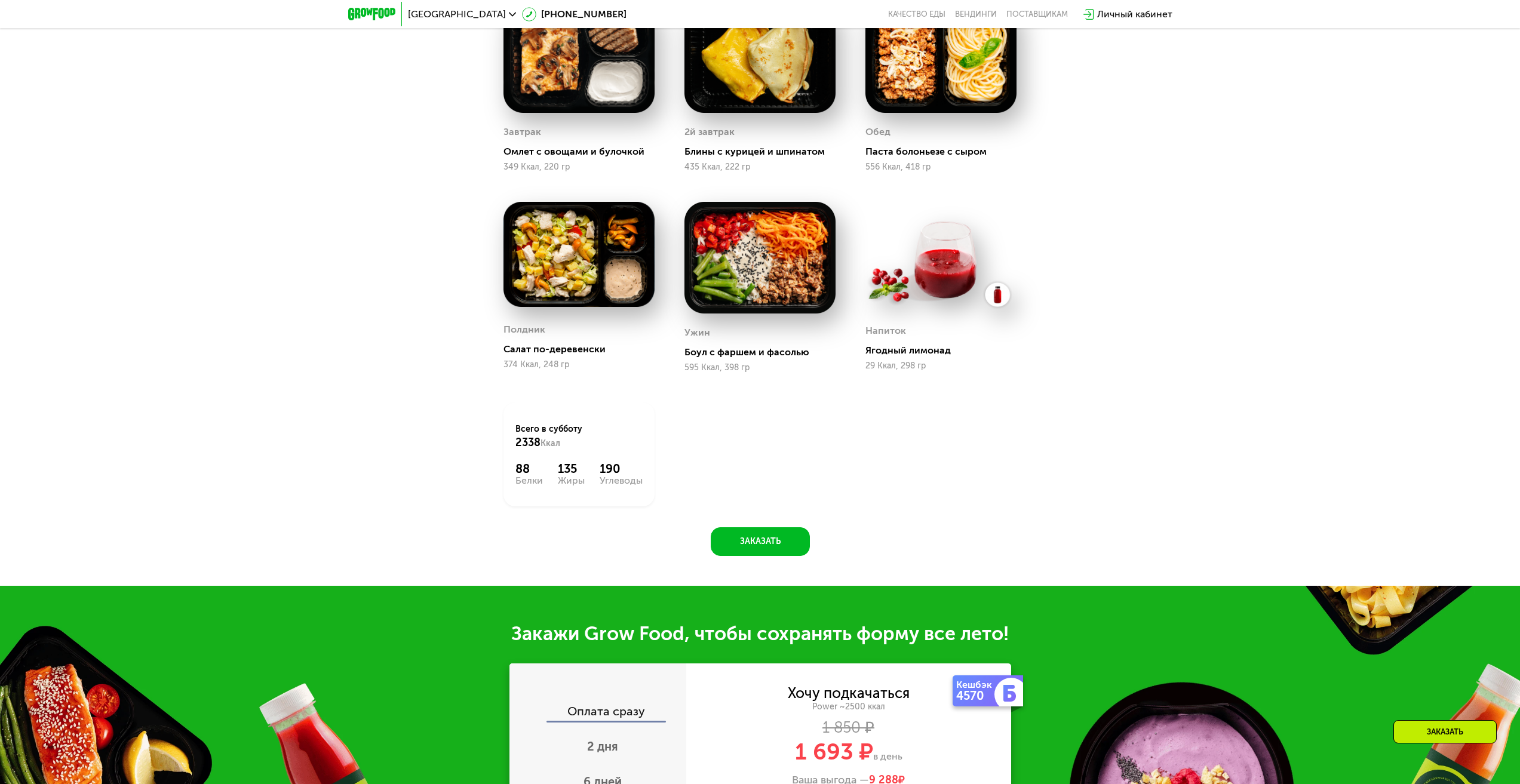
scroll to position [812, 0]
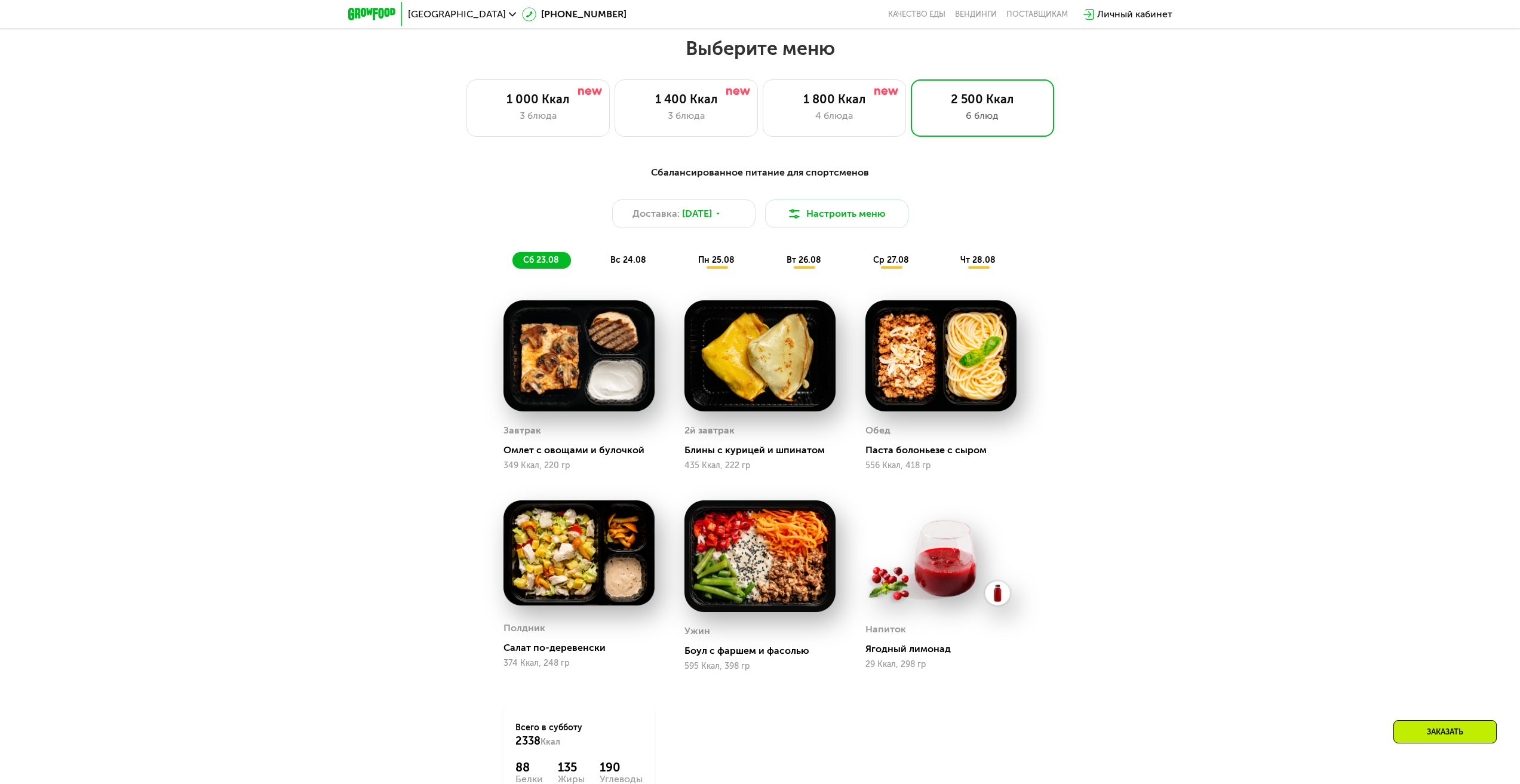
click at [631, 265] on span "вс 24.08" at bounding box center [628, 260] width 36 height 10
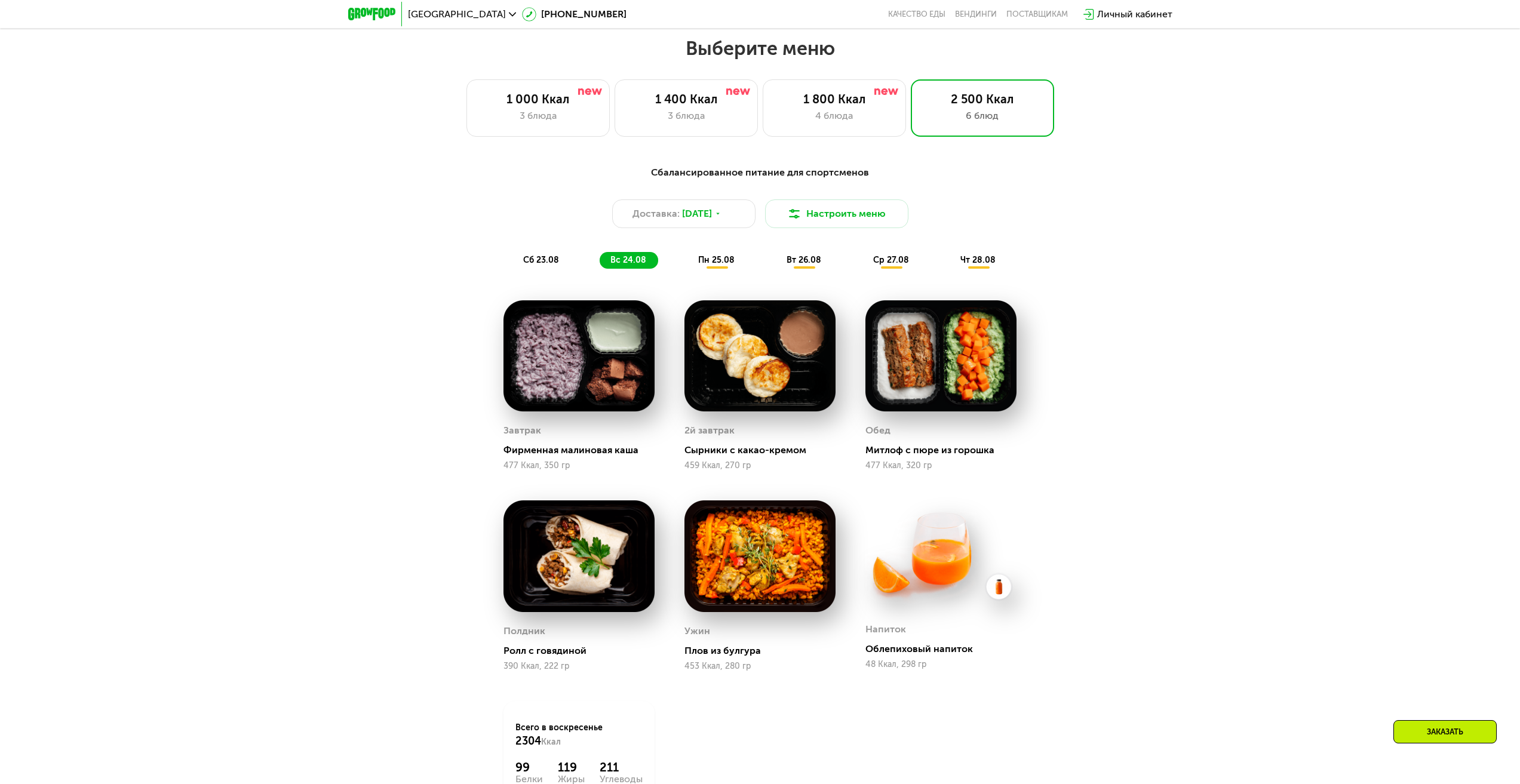
click at [707, 265] on span "пн 25.08" at bounding box center [716, 260] width 37 height 10
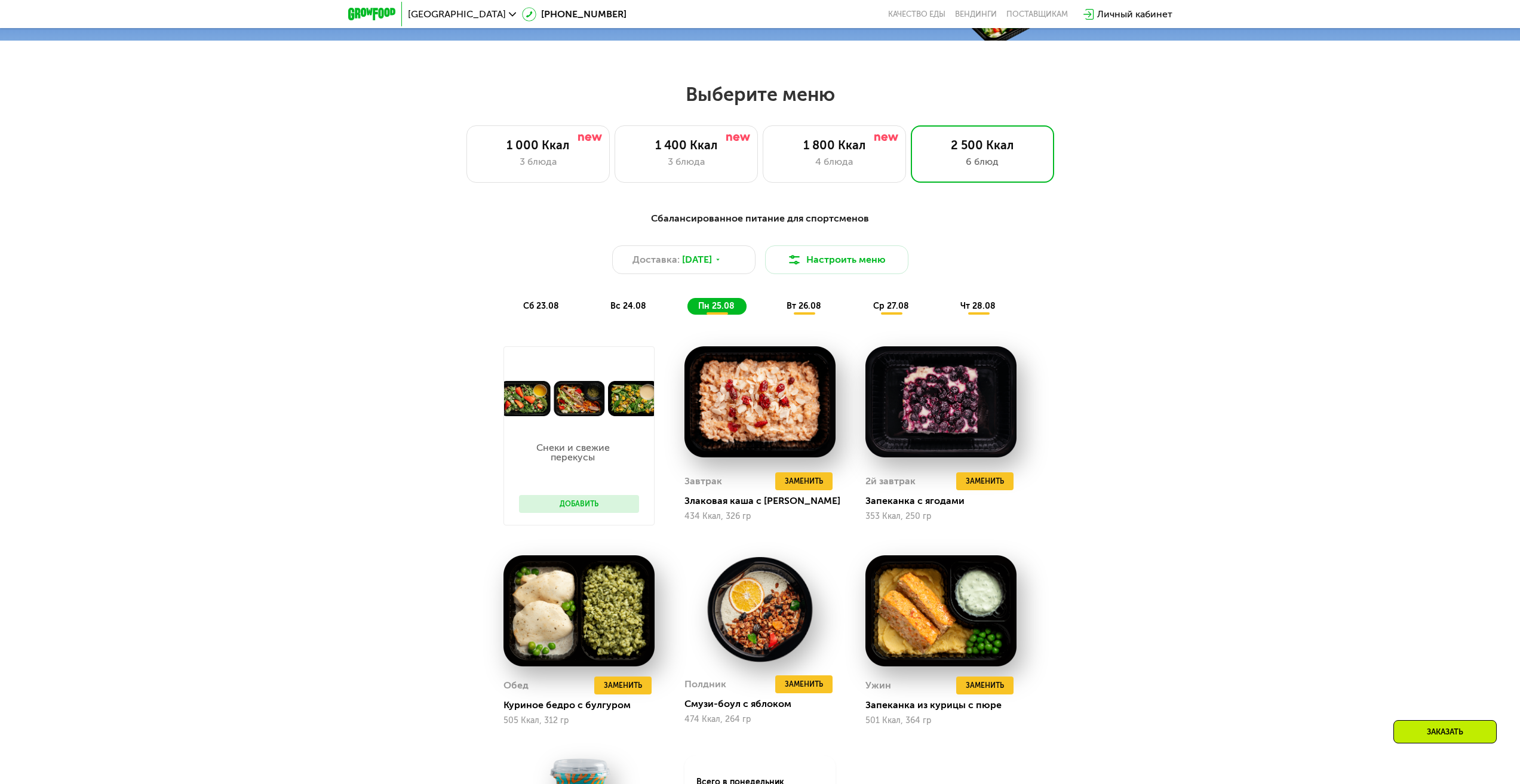
scroll to position [514, 0]
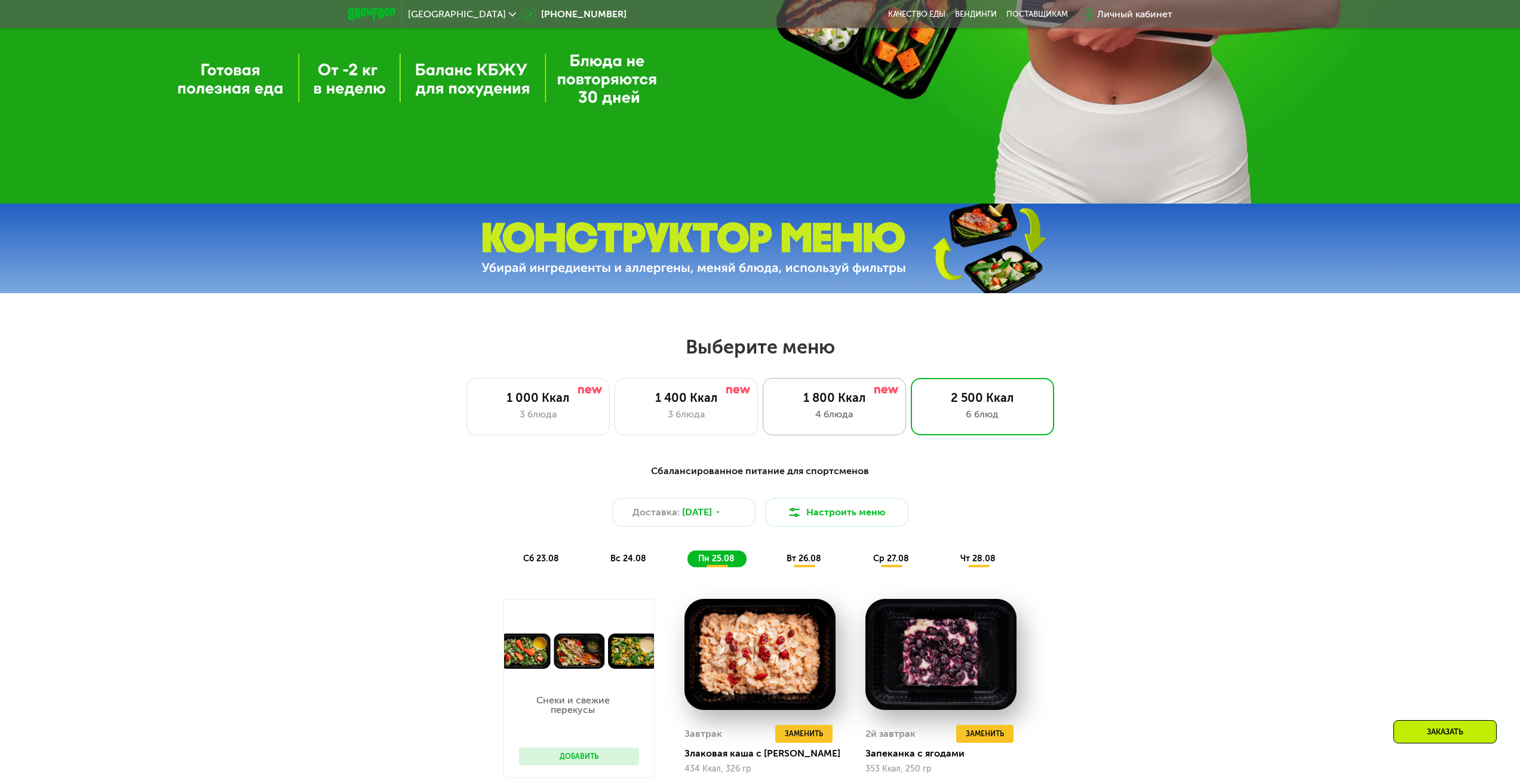
click at [815, 416] on div "4 блюда" at bounding box center [835, 414] width 118 height 14
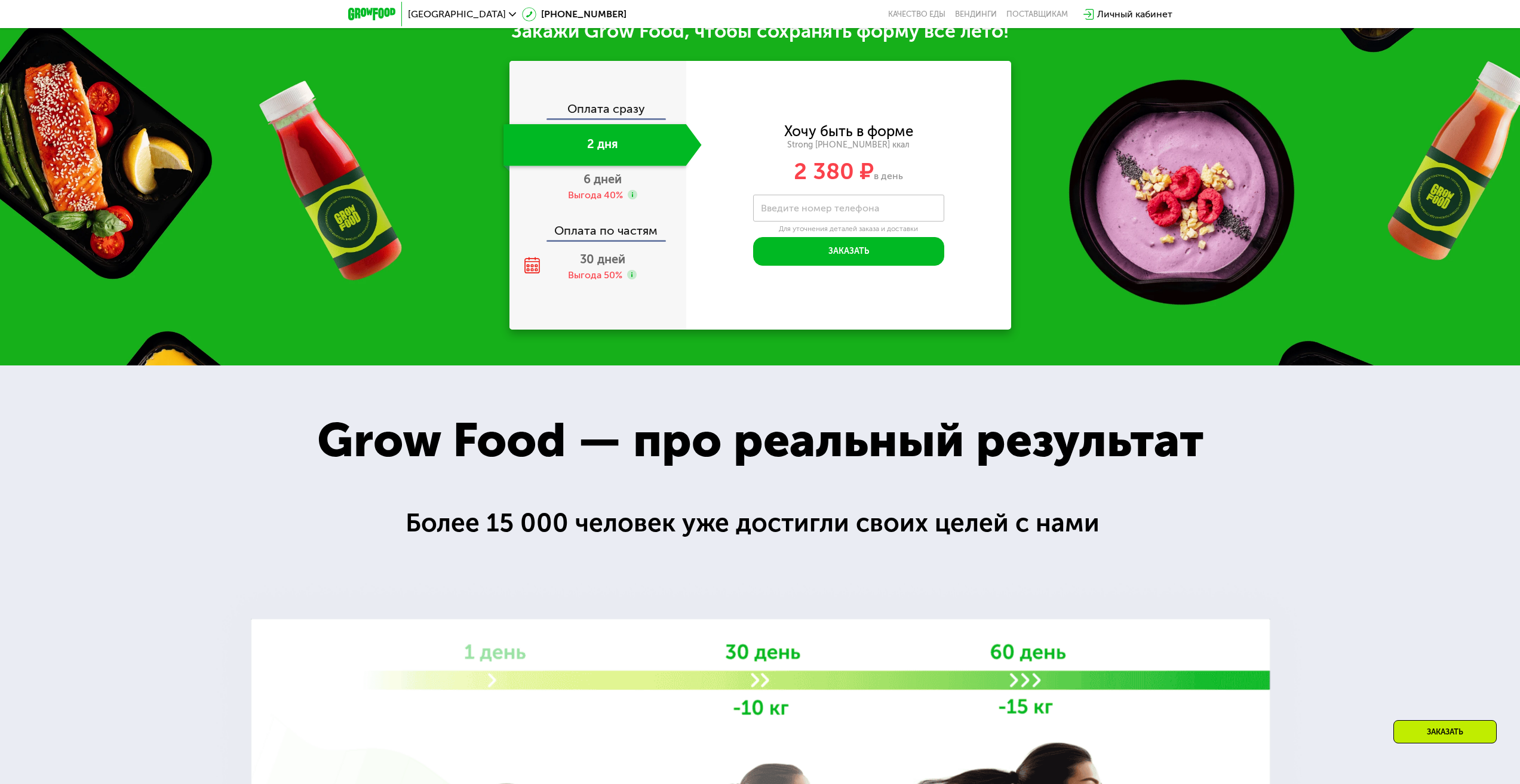
scroll to position [1111, 0]
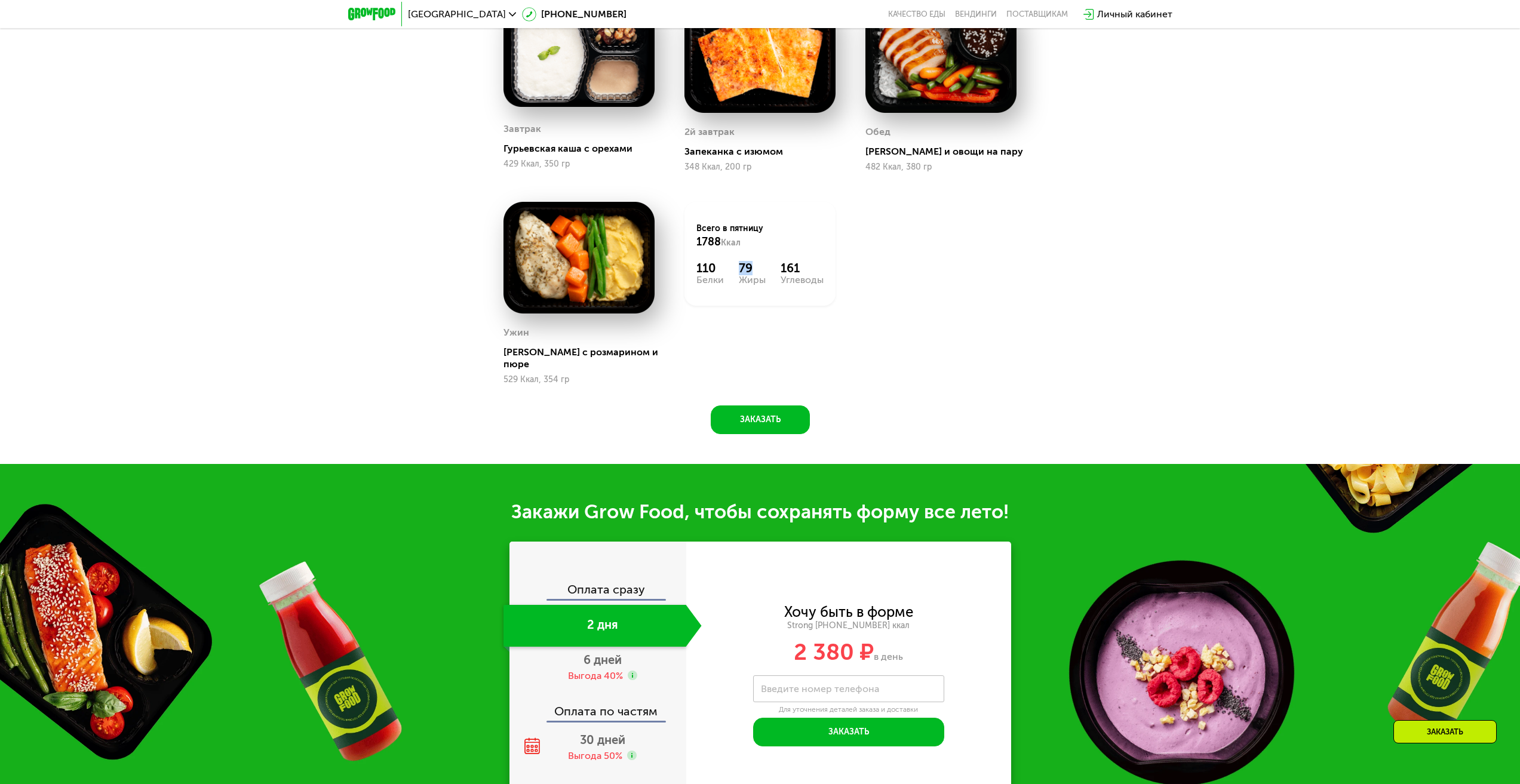
drag, startPoint x: 752, startPoint y: 269, endPoint x: 746, endPoint y: 272, distance: 6.7
click at [756, 269] on div "79" at bounding box center [752, 268] width 27 height 14
click at [691, 272] on div "Всего в [DATE] 1788 Ккал 110 Белки 79 Жиры 161 Углеводы" at bounding box center [760, 254] width 151 height 104
click at [371, 336] on div "Сбалансированное питание на каждый день Доставка: [DATE] Настроить меню пт 22.0…" at bounding box center [760, 157] width 1520 height 614
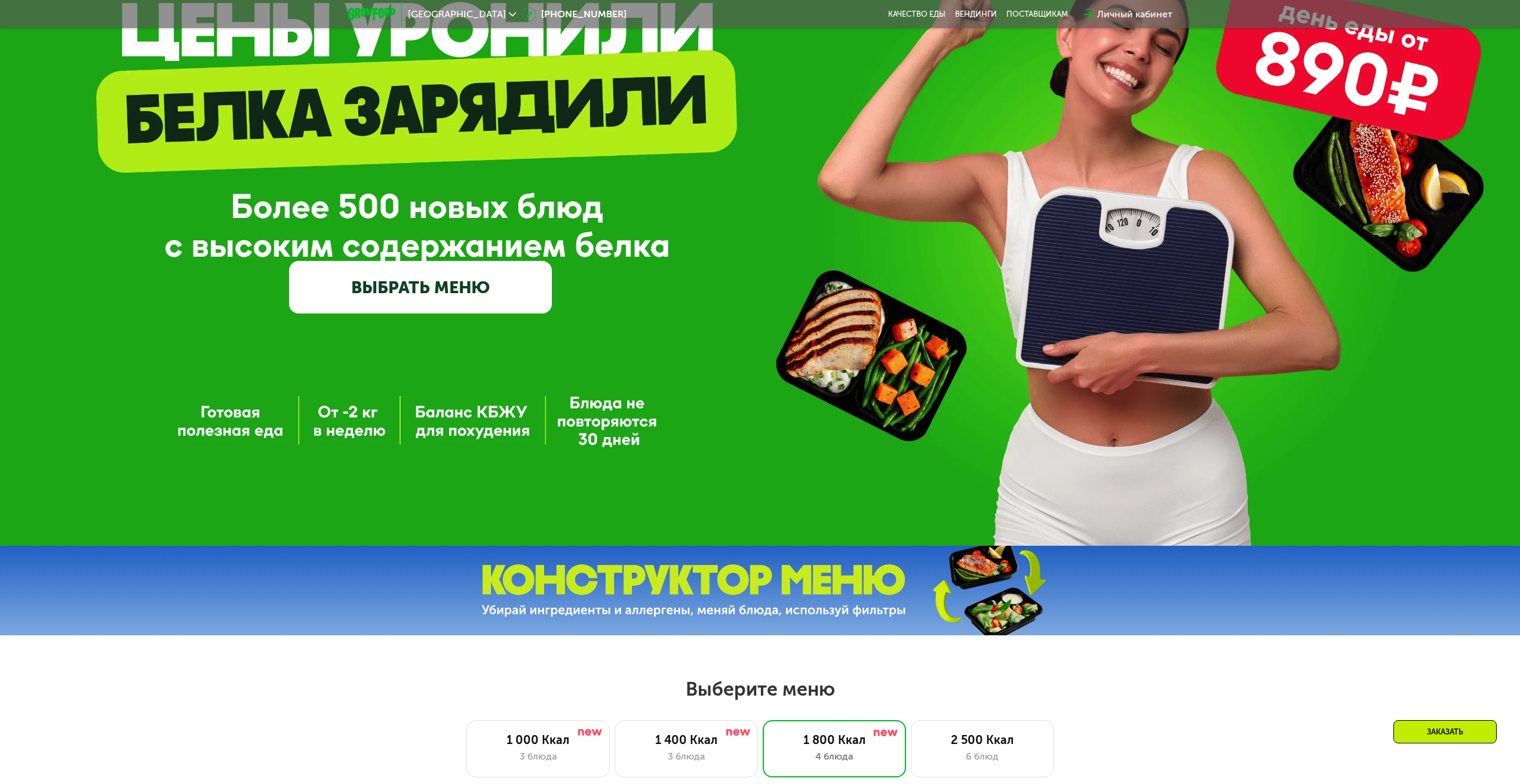
scroll to position [0, 0]
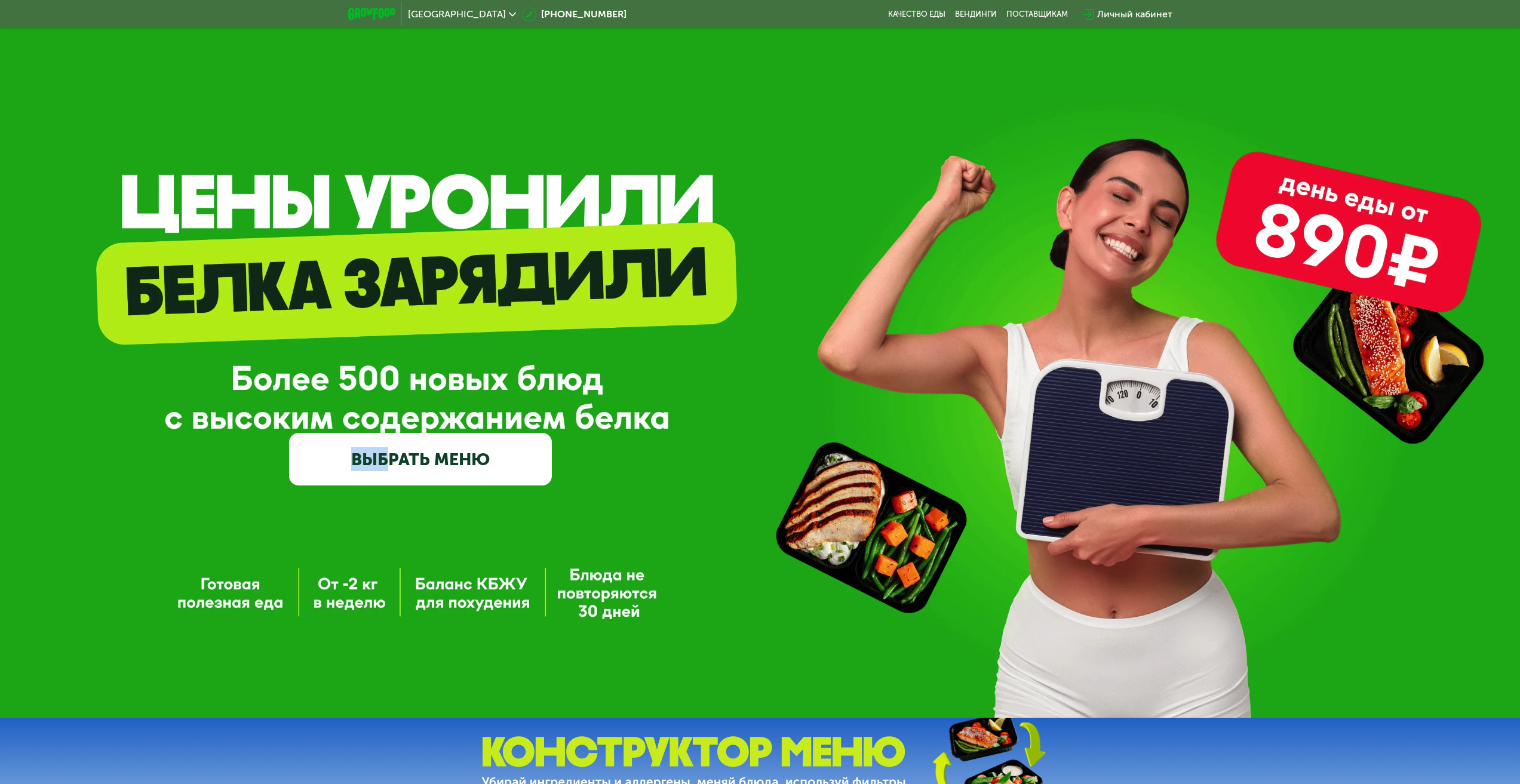
drag, startPoint x: 384, startPoint y: 612, endPoint x: 302, endPoint y: 602, distance: 82.6
click at [302, 602] on div "GrowFood — доставка правильного питания ВЫБРАТЬ МЕНЮ" at bounding box center [760, 359] width 1520 height 718
click at [329, 593] on div "GrowFood — доставка правильного питания ВЫБРАТЬ МЕНЮ" at bounding box center [760, 359] width 1520 height 718
